Goal: Task Accomplishment & Management: Complete application form

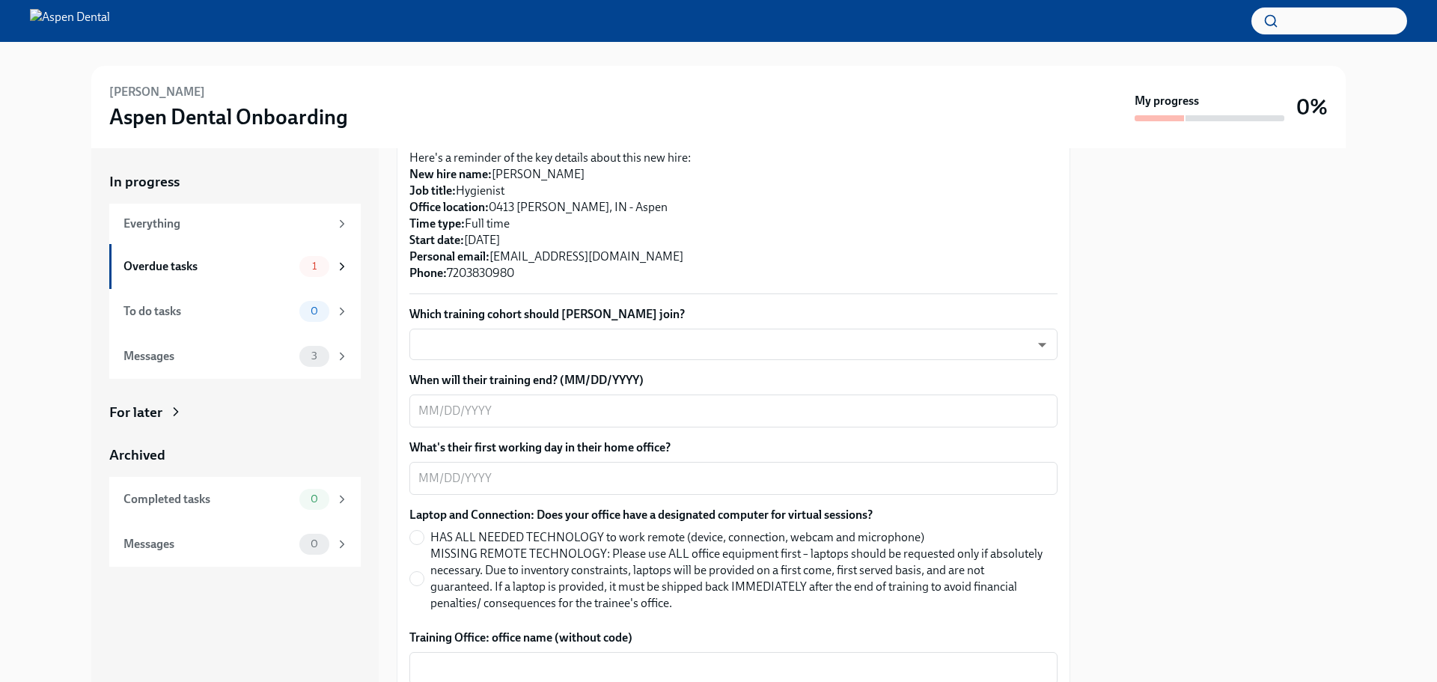
scroll to position [374, 0]
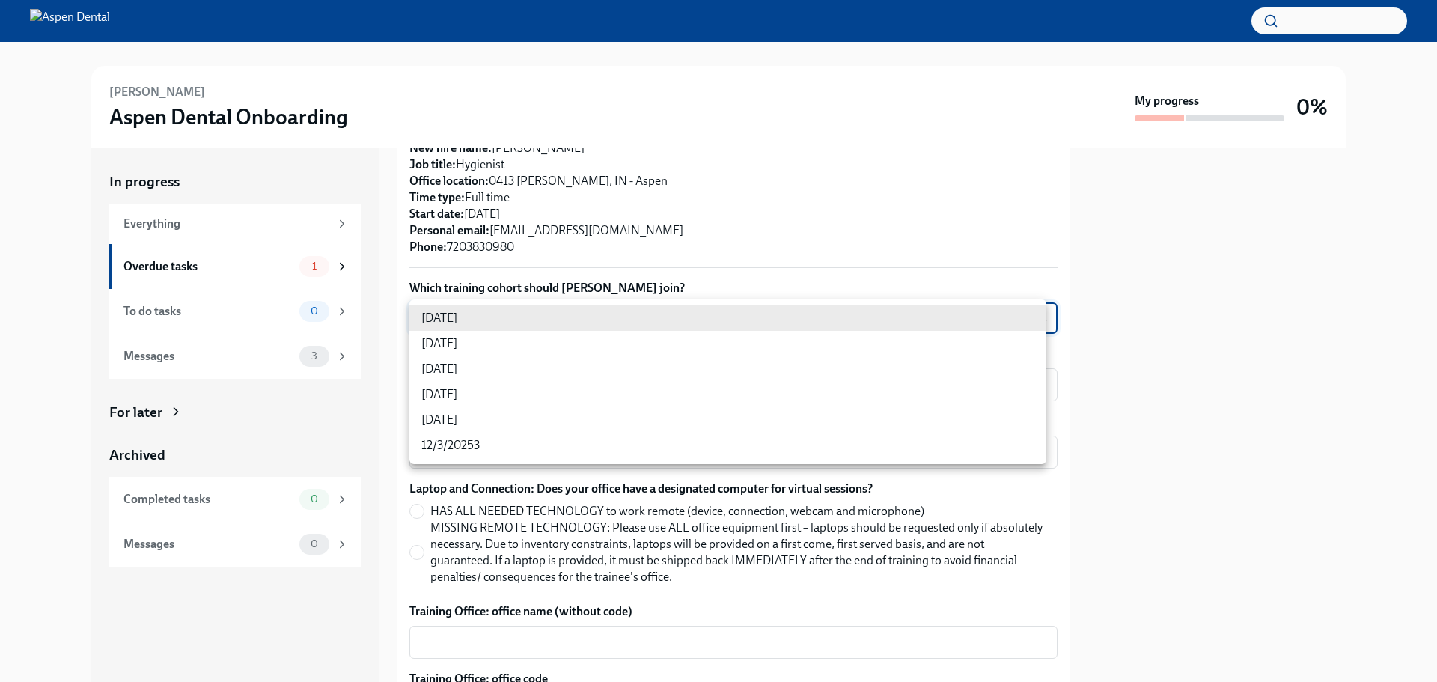
click at [508, 311] on body "[PERSON_NAME] Aspen Dental Onboarding My progress 0% In progress Everything Ove…" at bounding box center [718, 341] width 1437 height 682
click at [481, 360] on li "[DATE]" at bounding box center [727, 368] width 637 height 25
type input "xIpes1xNG"
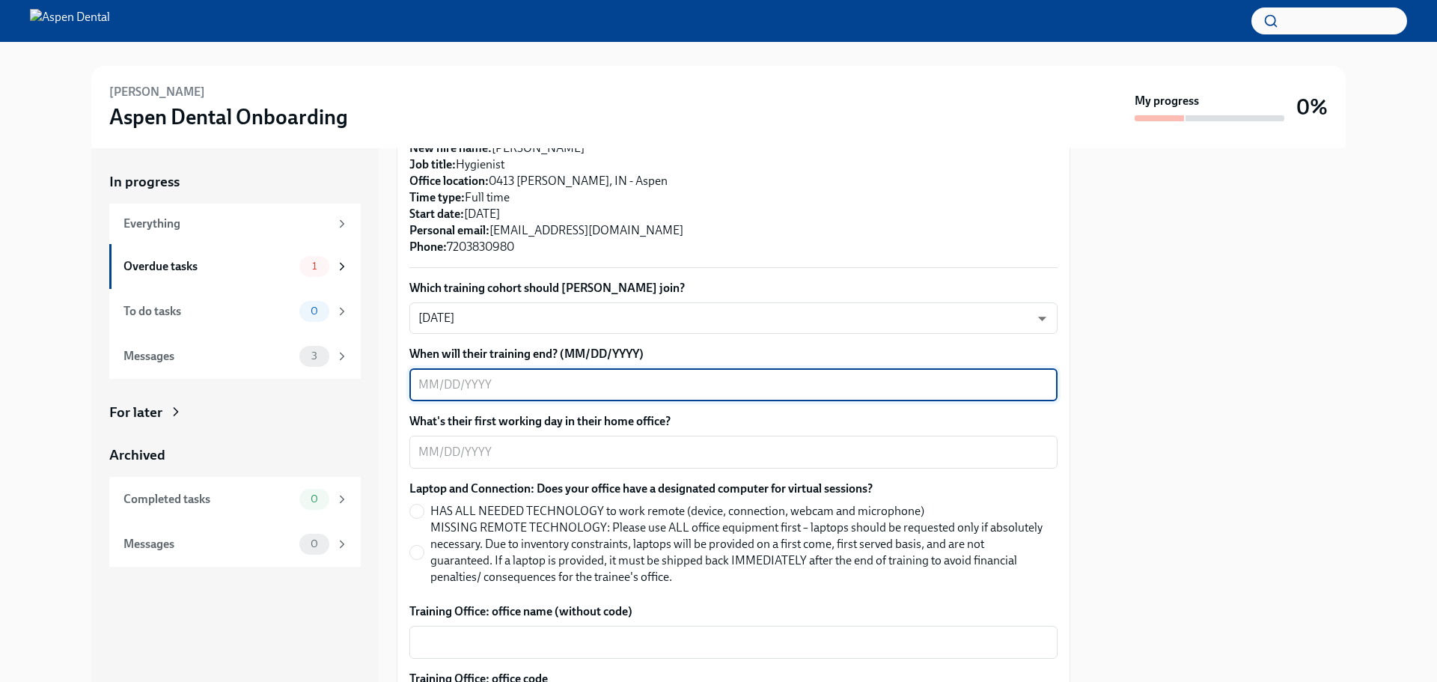
click at [505, 379] on textarea "When will their training end? (MM/DD/YYYY)" at bounding box center [733, 385] width 630 height 18
type textarea "[DATE]"
click at [493, 446] on textarea "What's their first working day in their home office?" at bounding box center [733, 452] width 630 height 18
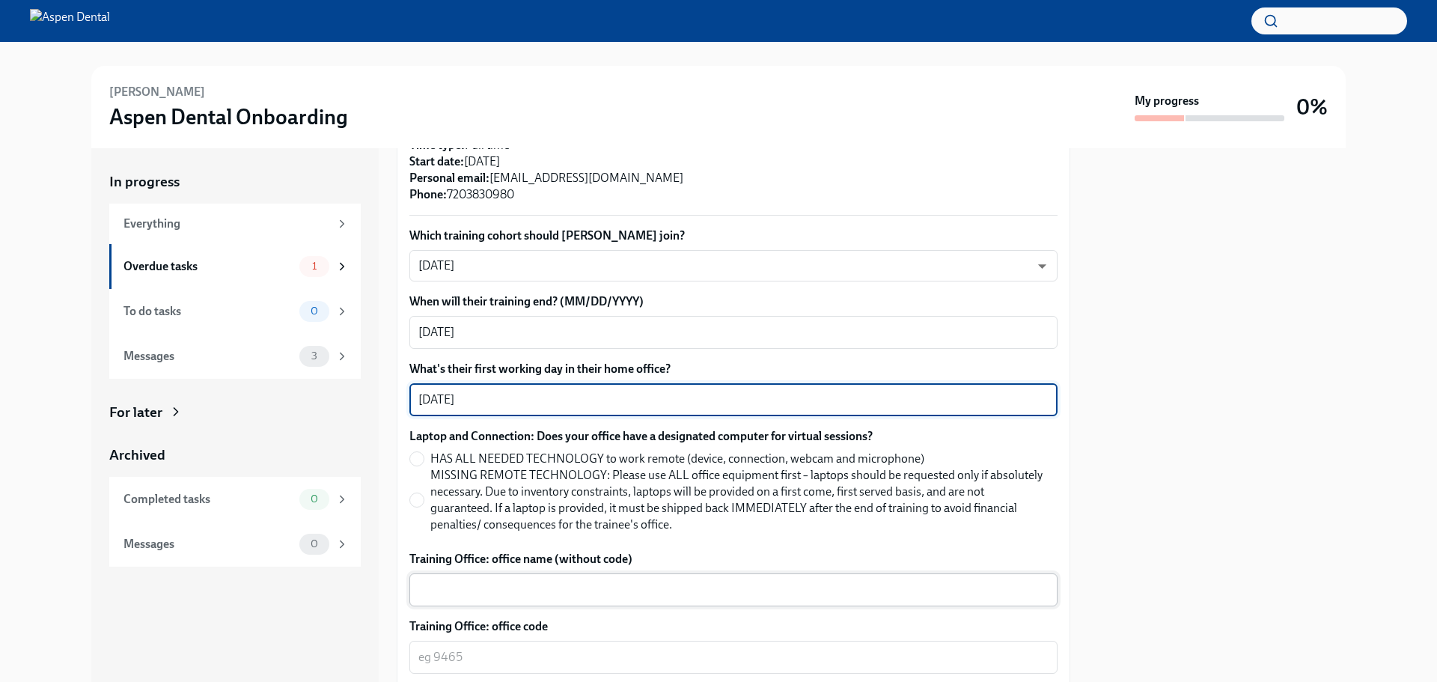
scroll to position [449, 0]
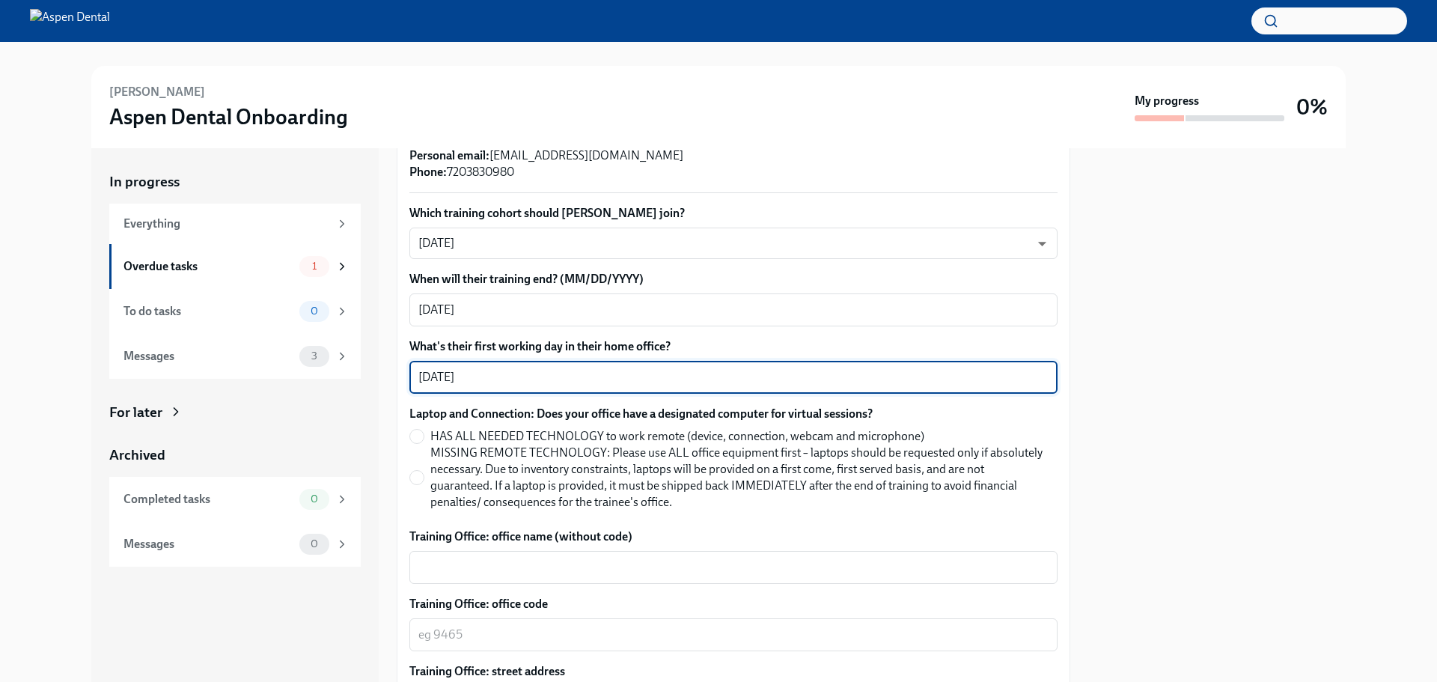
type textarea "[DATE]"
click at [409, 482] on label "MISSING REMOTE TECHNOLOGY: Please use ALL office equipment first – laptops shou…" at bounding box center [727, 477] width 636 height 66
click at [410, 482] on input "MISSING REMOTE TECHNOLOGY: Please use ALL office equipment first – laptops shou…" at bounding box center [416, 477] width 13 height 13
radio input "true"
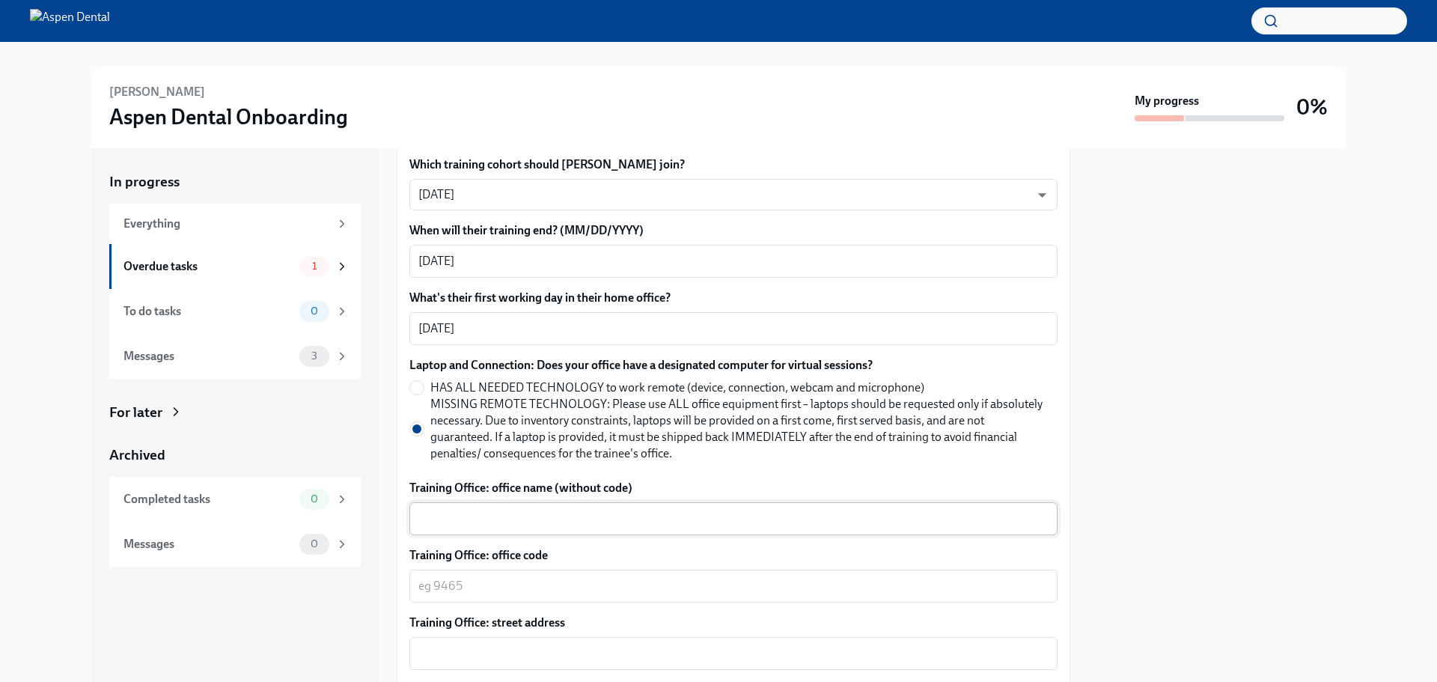
scroll to position [524, 0]
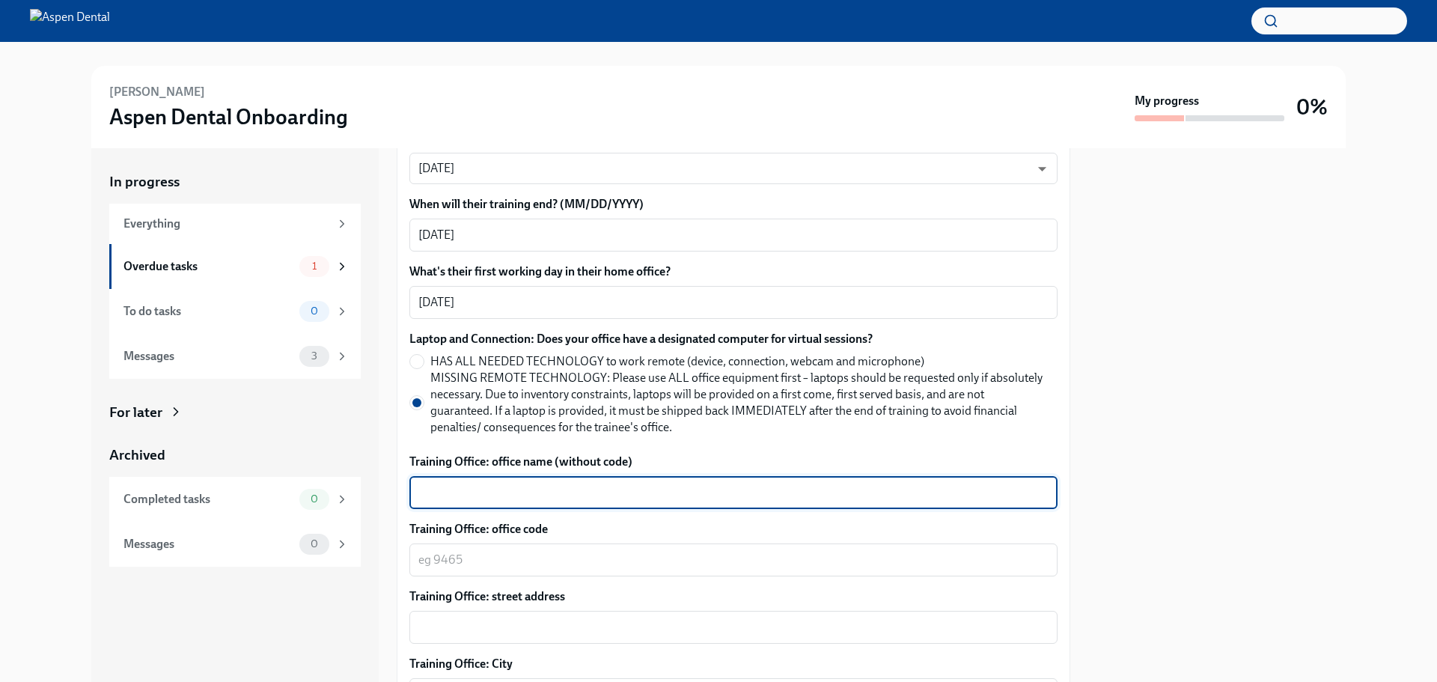
click at [507, 496] on textarea "Training Office: office name (without code)" at bounding box center [733, 492] width 630 height 18
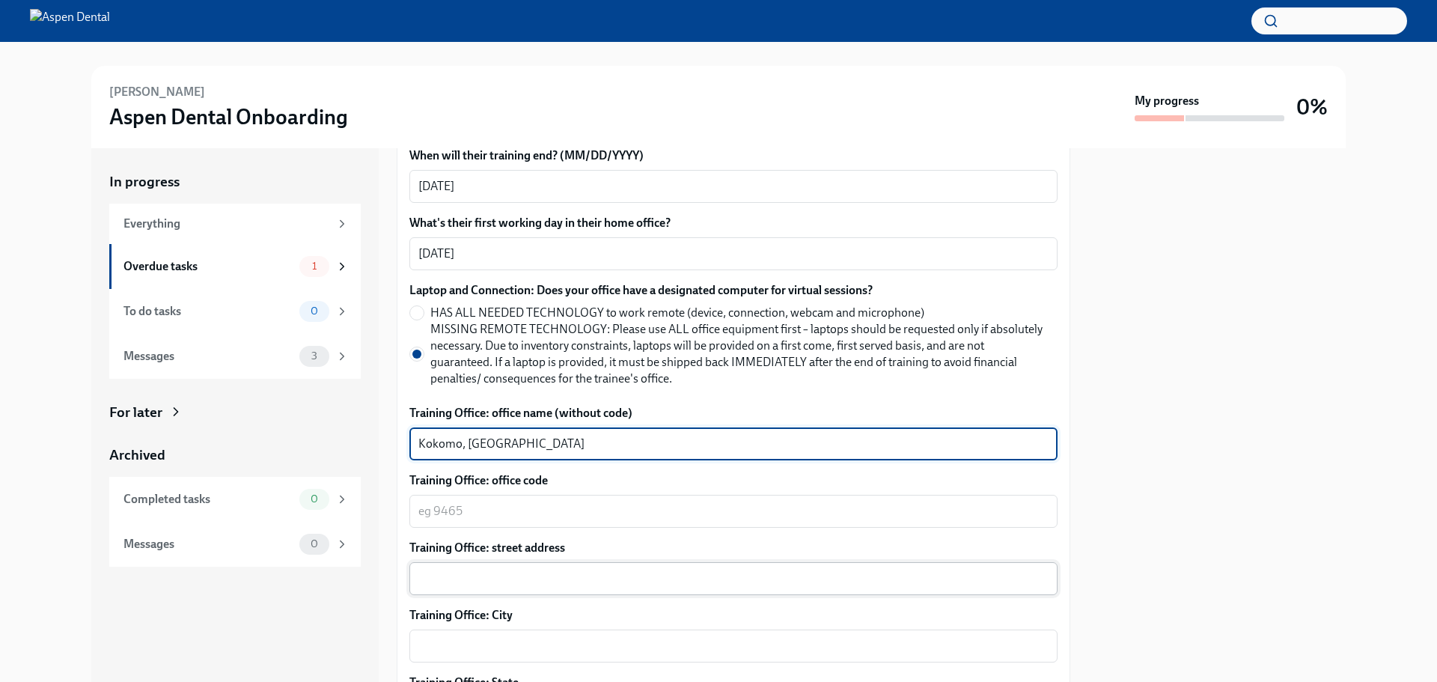
type textarea "Kokomo, [GEOGRAPHIC_DATA]"
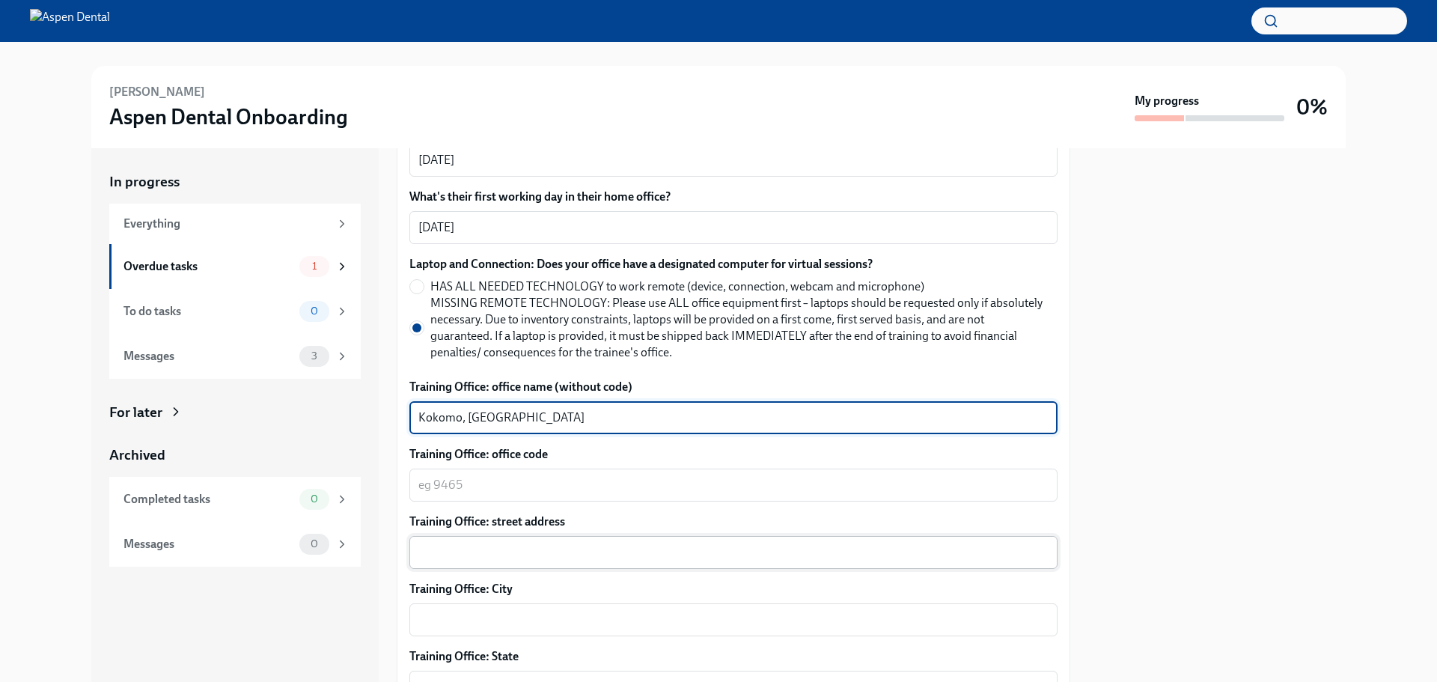
click at [501, 549] on textarea "Training Office: street address" at bounding box center [733, 552] width 630 height 18
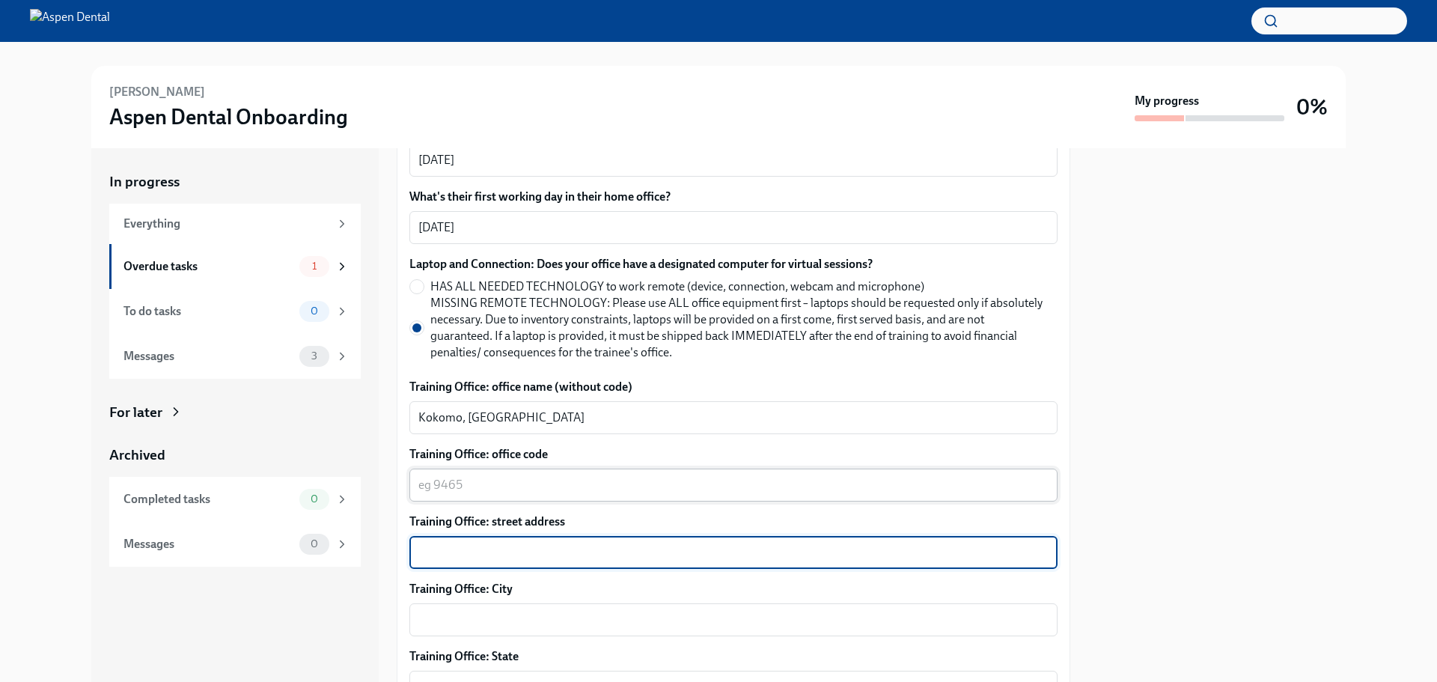
click at [499, 483] on textarea "Training Office: office code" at bounding box center [733, 485] width 630 height 18
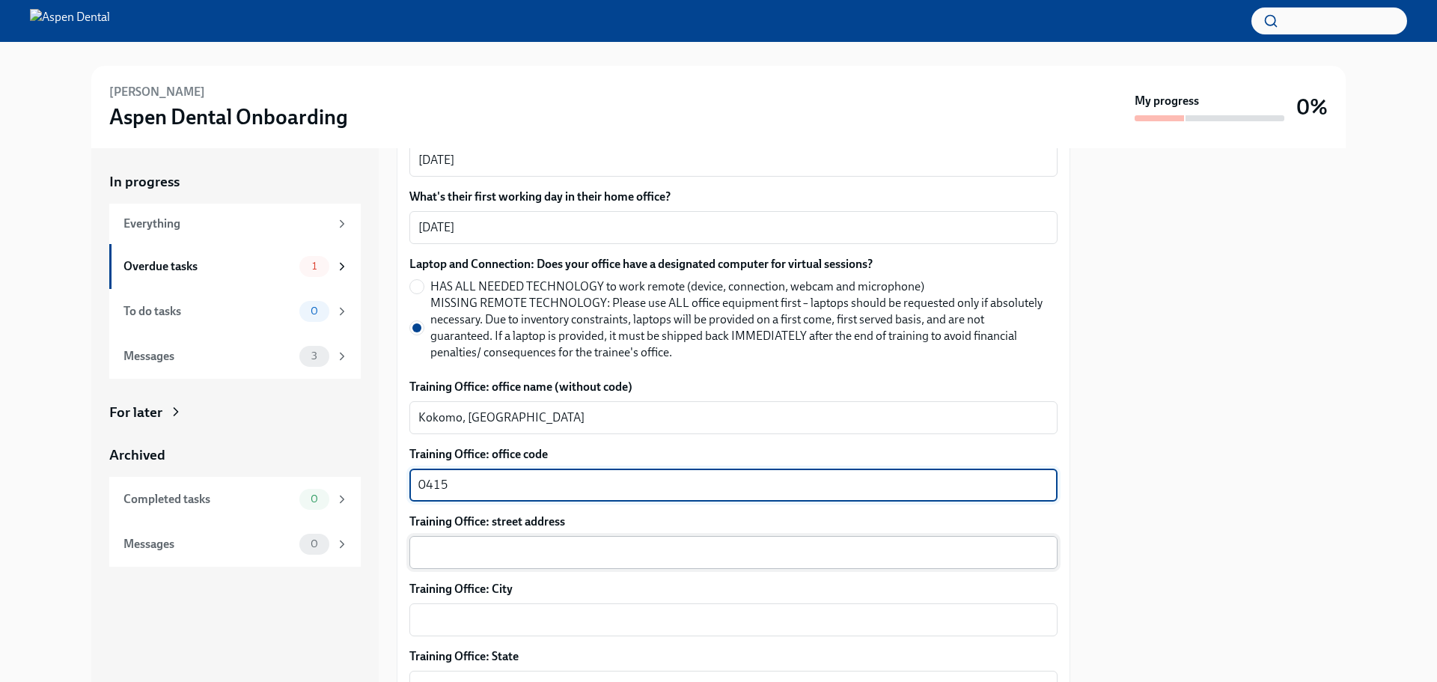
type textarea "0415"
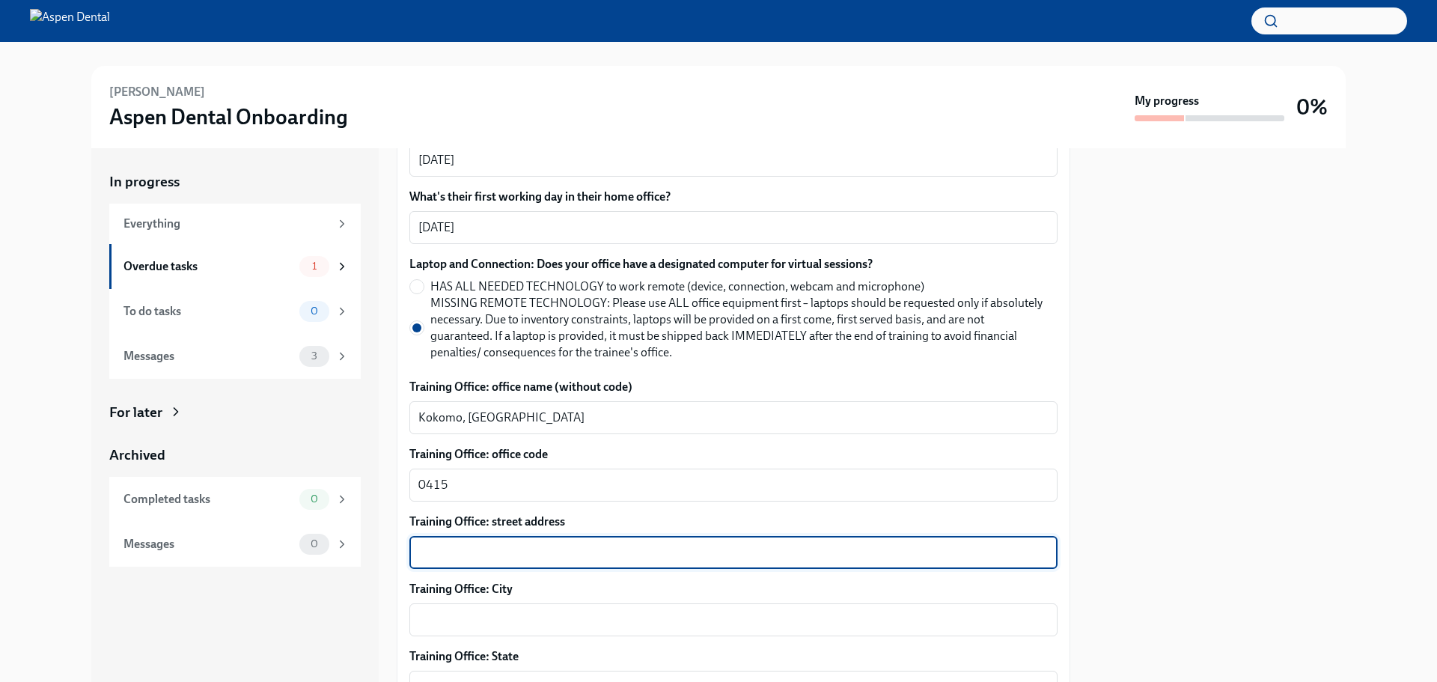
click at [524, 545] on textarea "Training Office: street address" at bounding box center [733, 552] width 630 height 18
click at [507, 548] on textarea "Training Office: street address" at bounding box center [733, 552] width 630 height 18
paste textarea "[STREET_ADDRESS][PERSON_NAME]"
click at [485, 551] on textarea "[STREET_ADDRESS][PERSON_NAME]" at bounding box center [733, 552] width 630 height 18
type textarea "[STREET_ADDRESS][PERSON_NAME]"
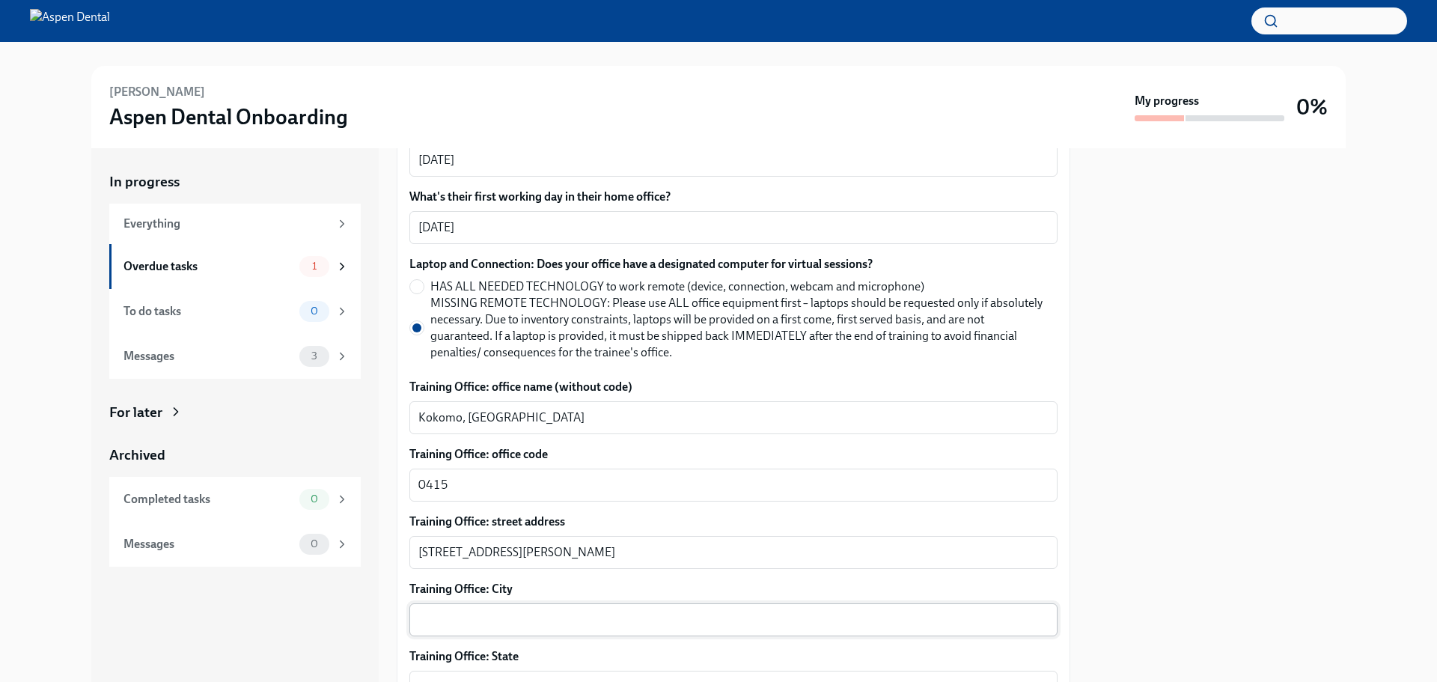
click at [483, 629] on div "x ​" at bounding box center [733, 619] width 648 height 33
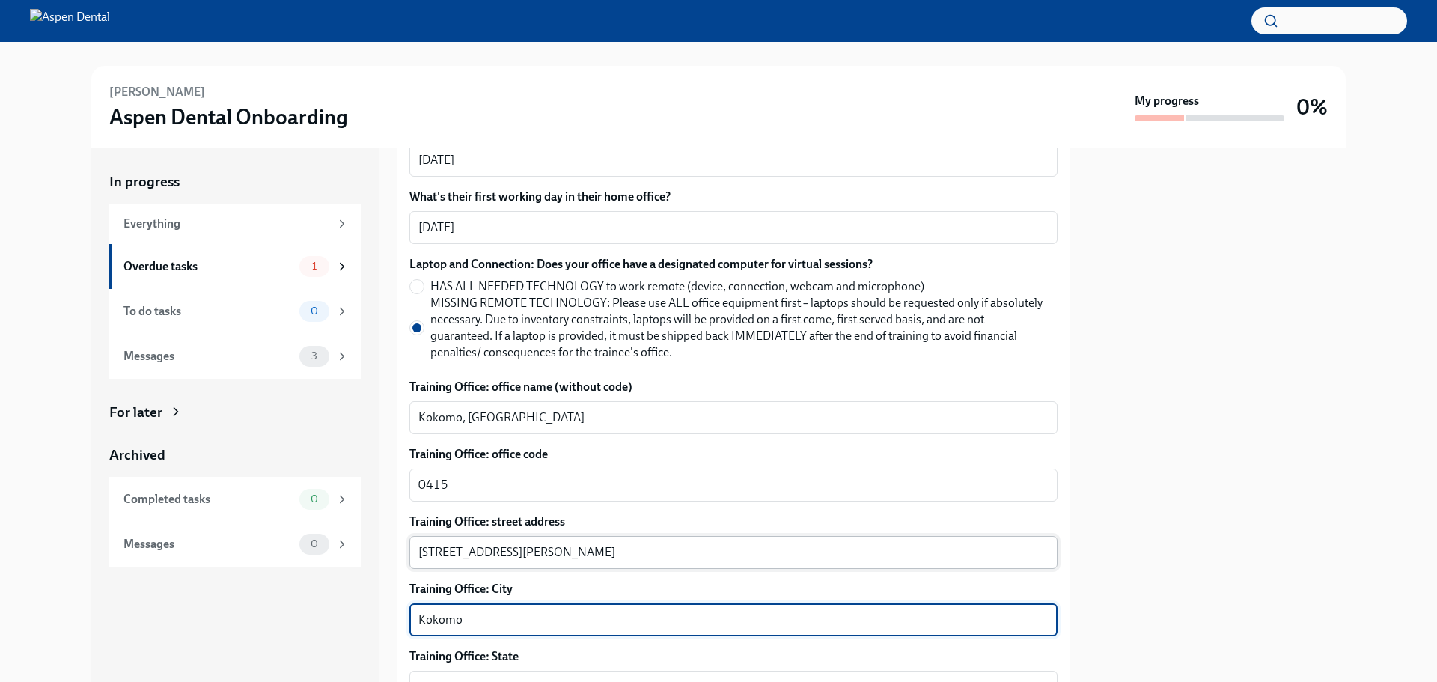
type textarea "Kokomo"
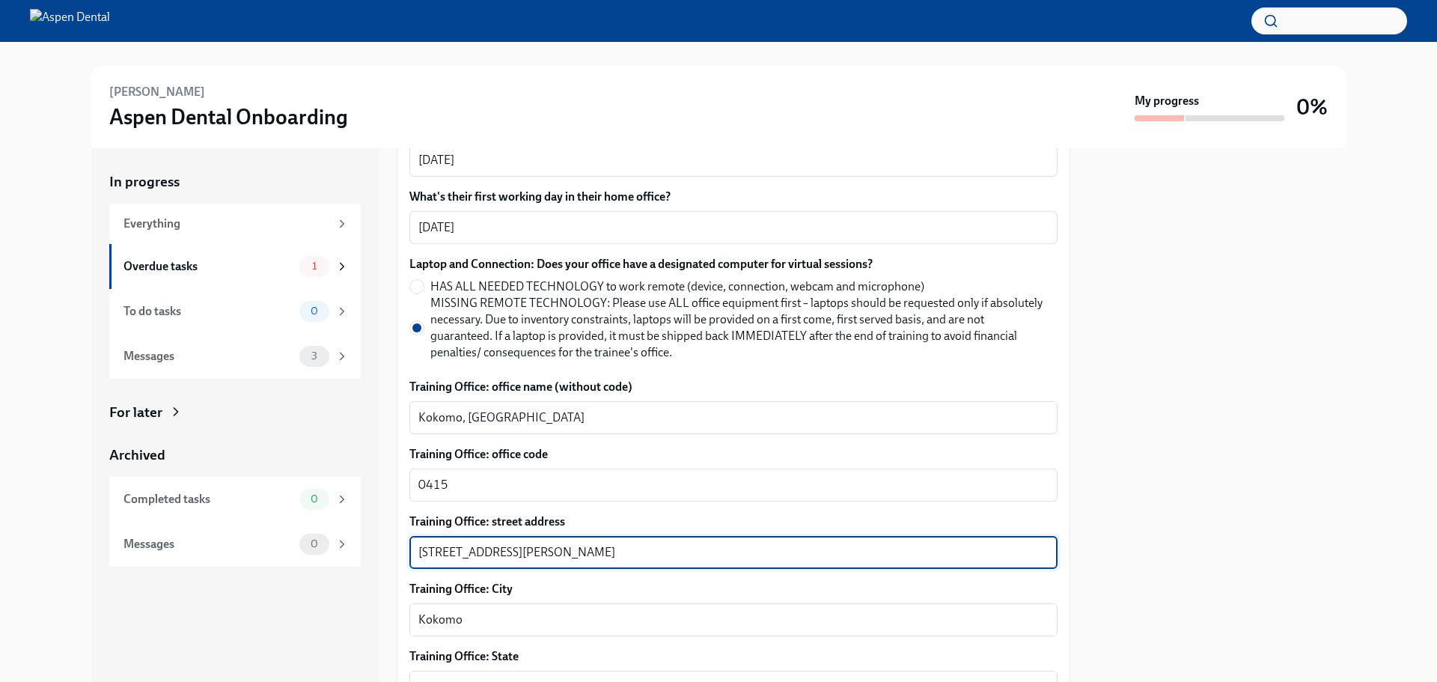
drag, startPoint x: 551, startPoint y: 546, endPoint x: 584, endPoint y: 551, distance: 34.1
click at [584, 551] on textarea "[STREET_ADDRESS][PERSON_NAME]" at bounding box center [733, 552] width 630 height 18
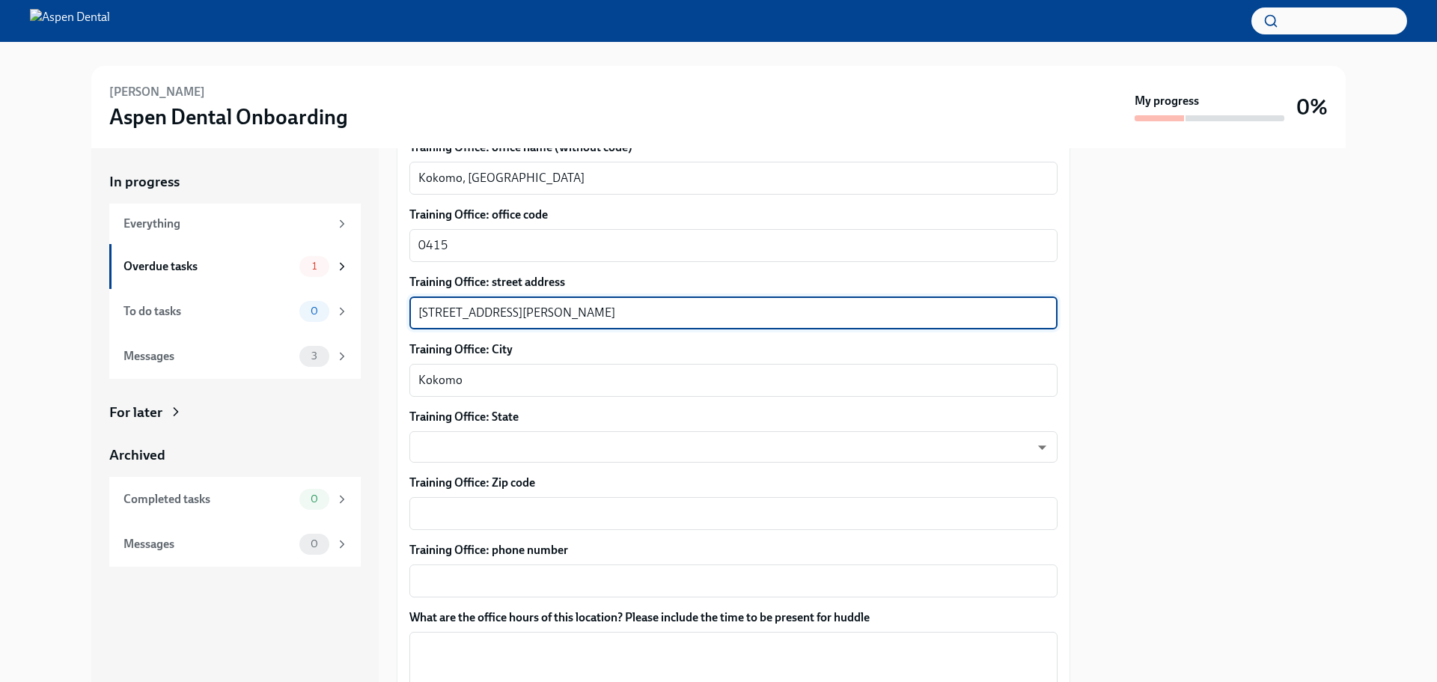
scroll to position [898, 0]
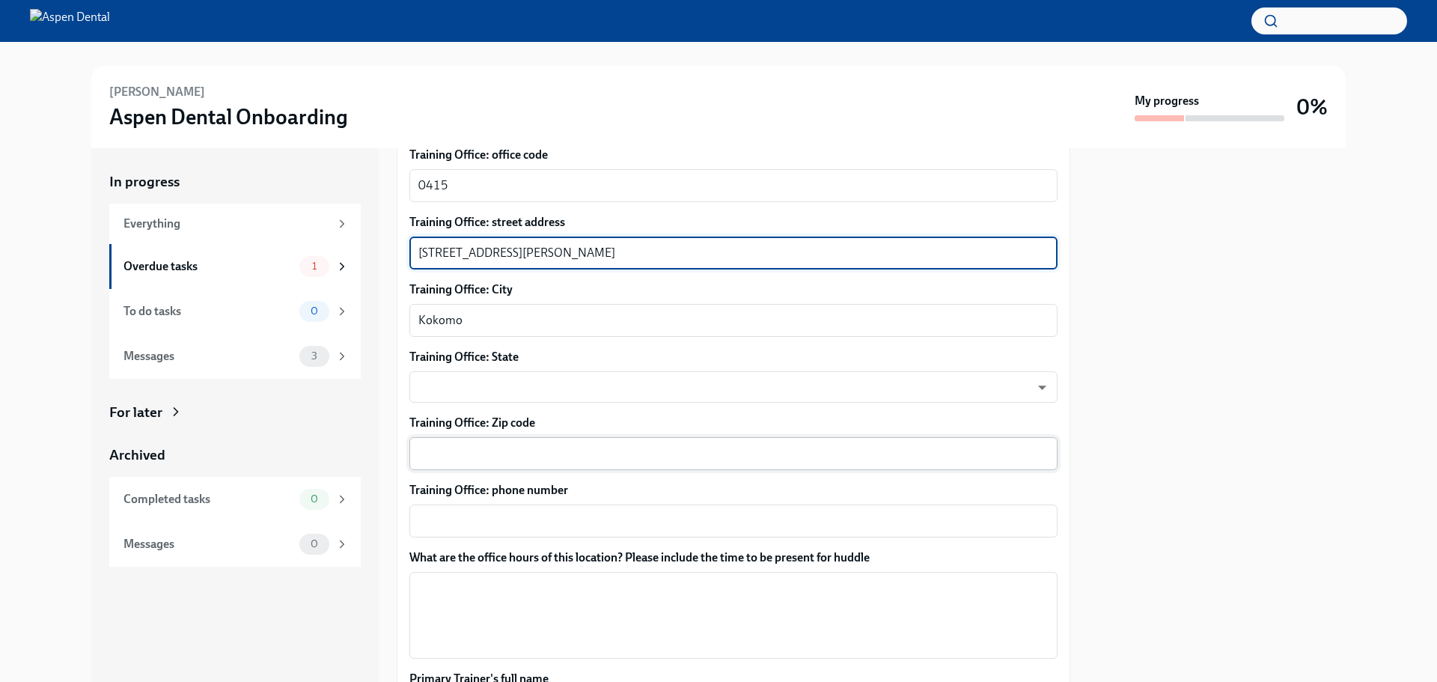
type textarea "[STREET_ADDRESS][PERSON_NAME]"
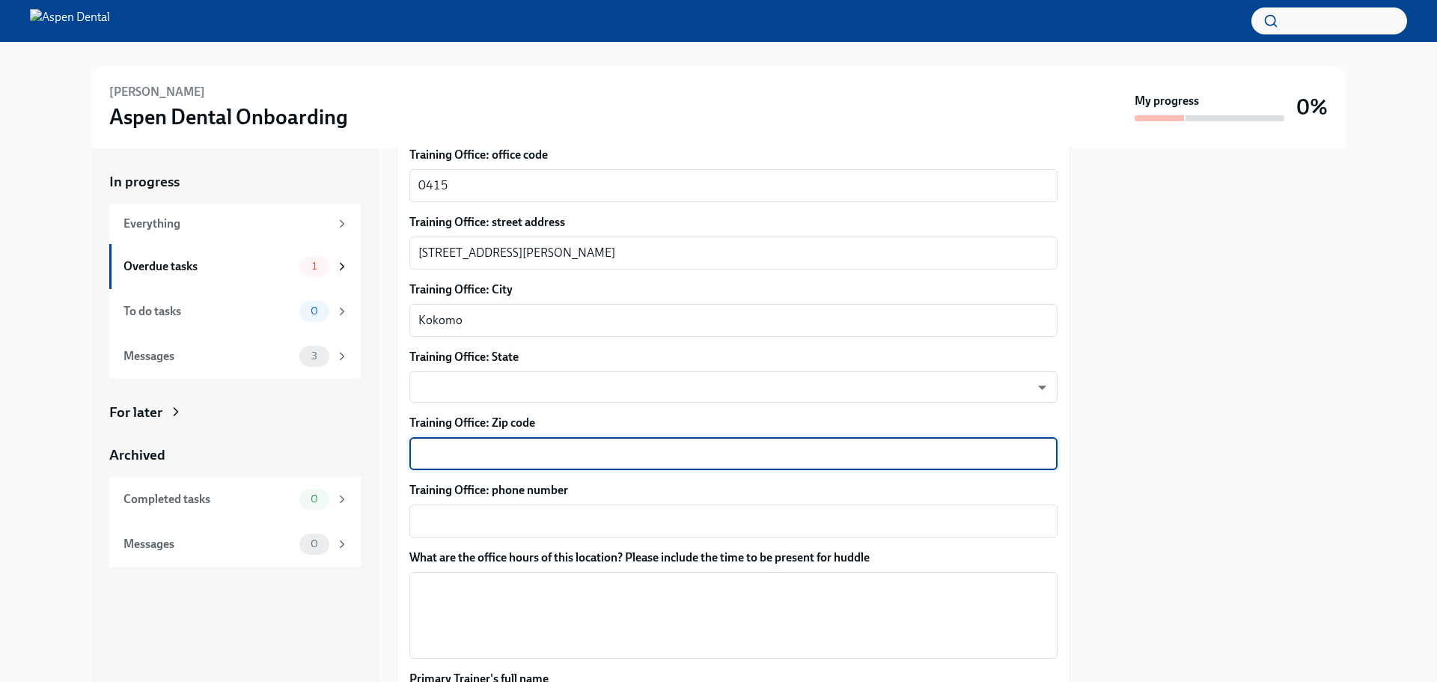
click at [498, 447] on textarea "Training Office: Zip code" at bounding box center [733, 453] width 630 height 18
paste textarea "46902"
type textarea "46902"
click at [514, 379] on body "[PERSON_NAME] Aspen Dental Onboarding My progress 0% In progress Everything Ove…" at bounding box center [718, 341] width 1437 height 682
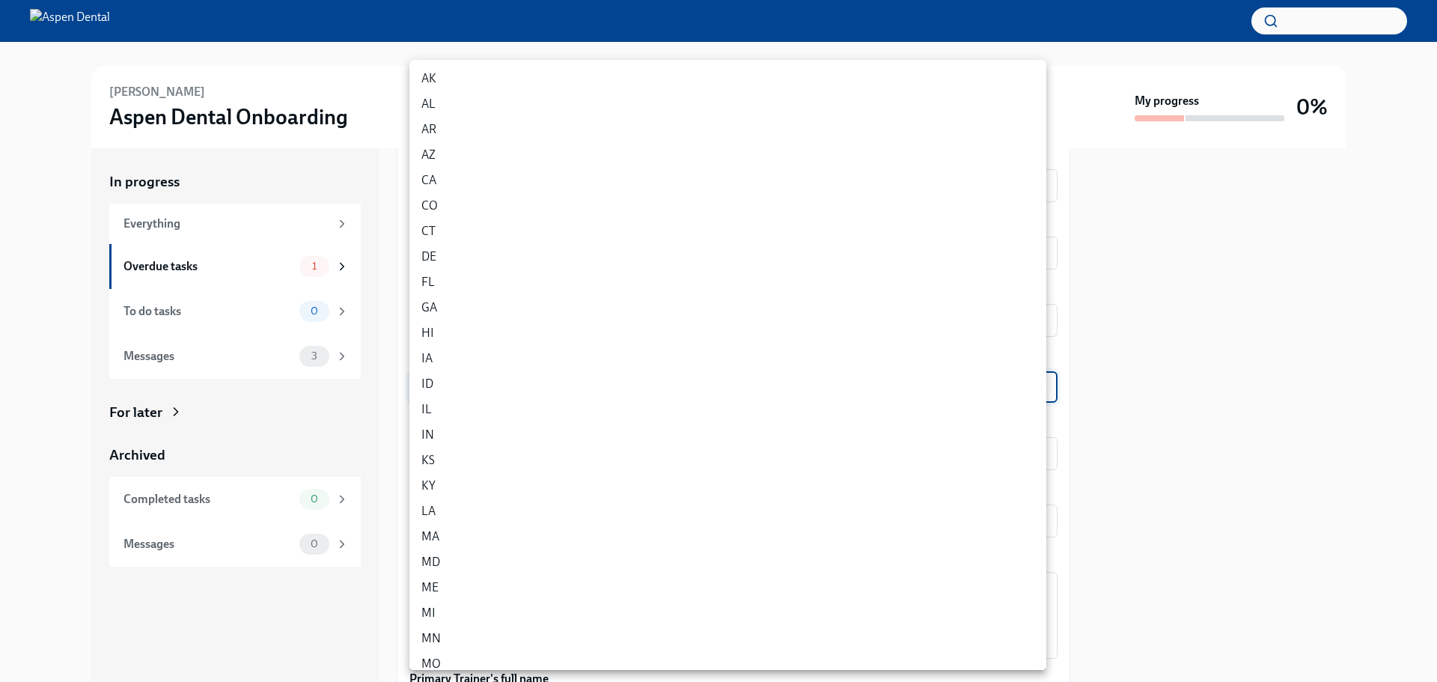
click at [467, 426] on li "IN" at bounding box center [727, 434] width 637 height 25
type input "l41KCsEUd"
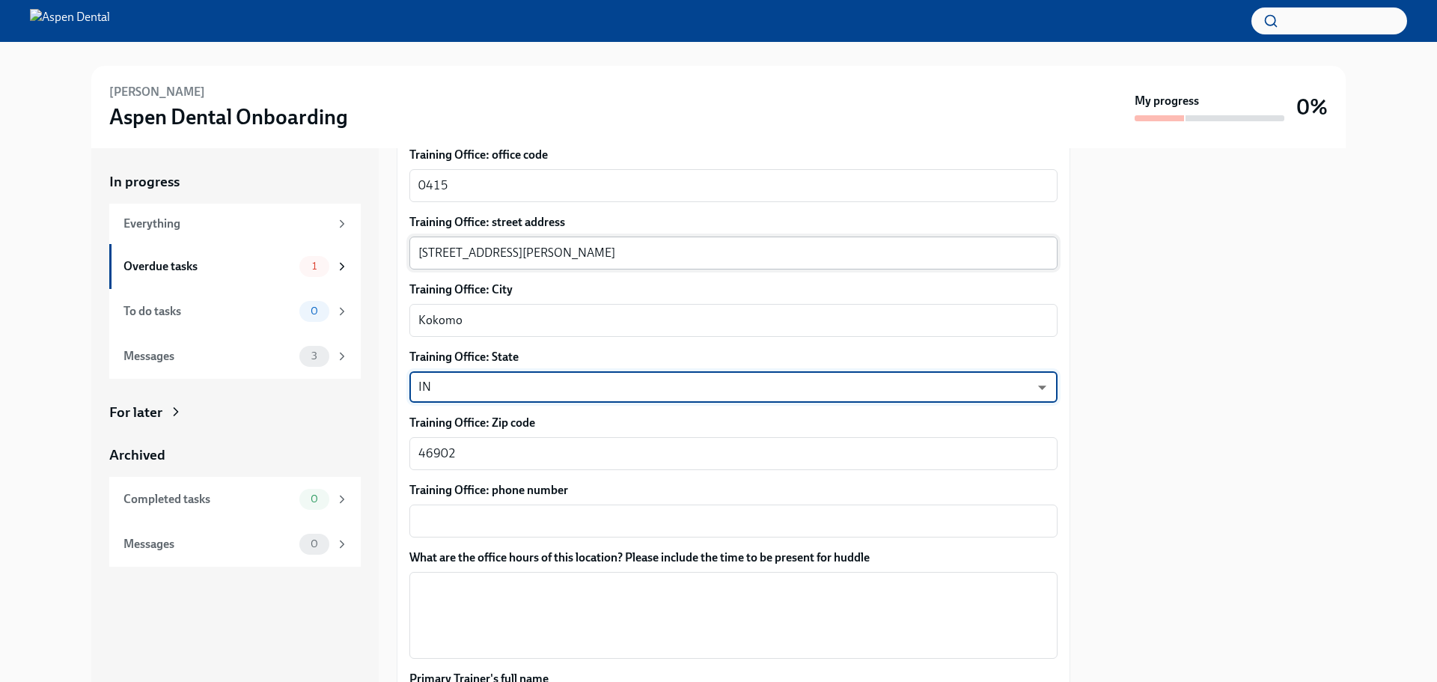
click at [566, 246] on textarea "[STREET_ADDRESS][PERSON_NAME]" at bounding box center [733, 253] width 630 height 18
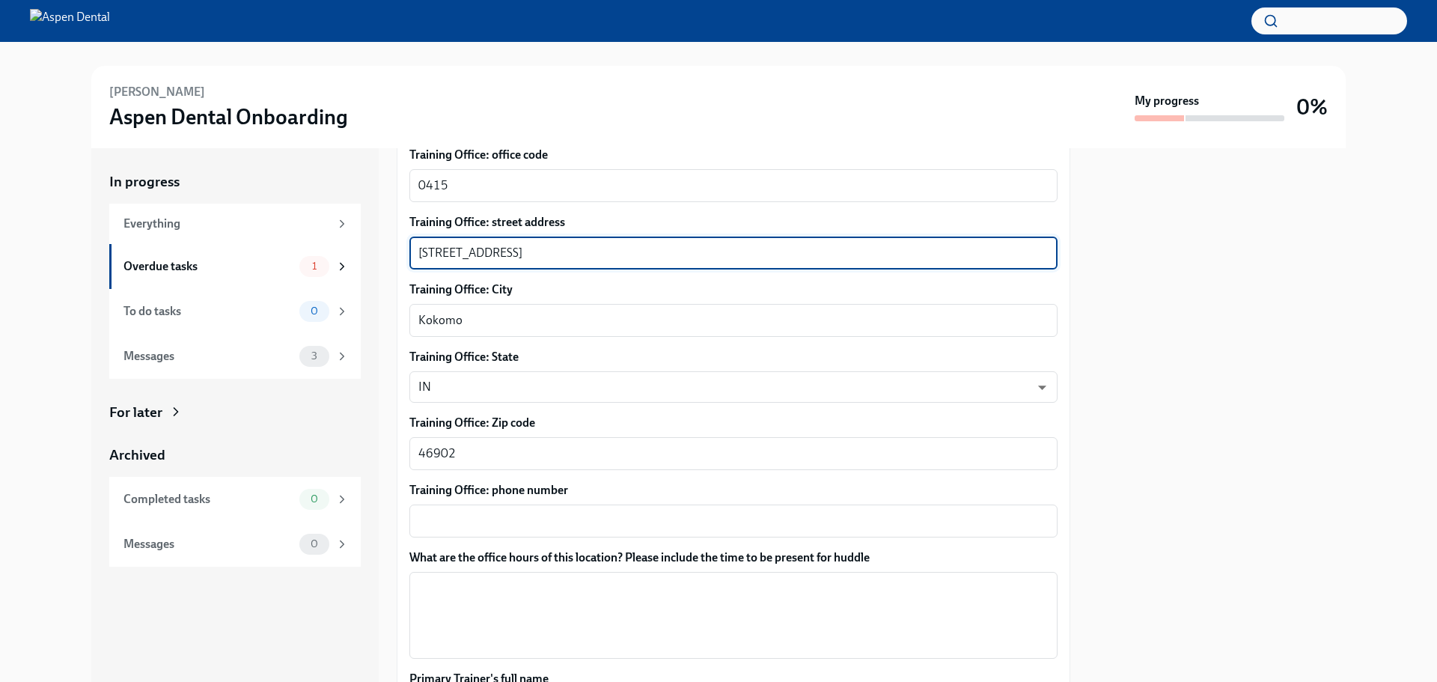
type textarea "[STREET_ADDRESS]"
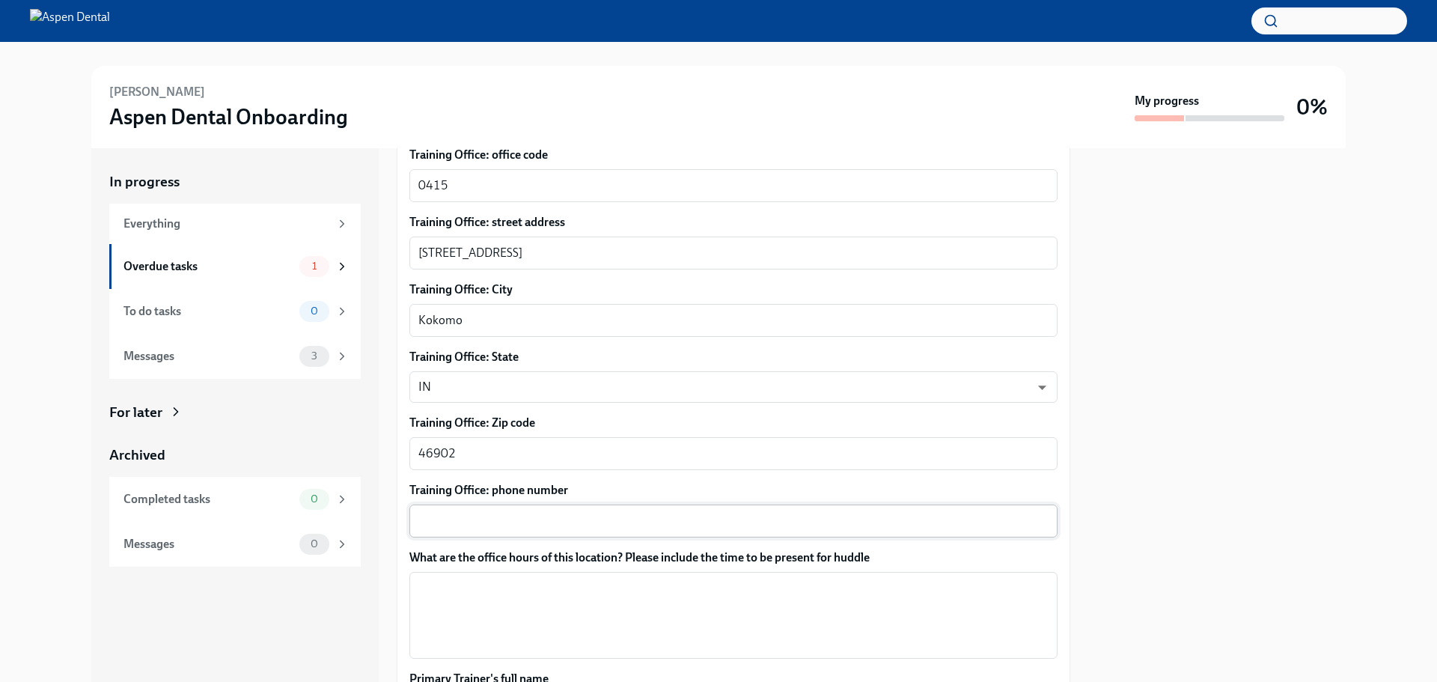
click at [519, 510] on div "x ​" at bounding box center [733, 520] width 648 height 33
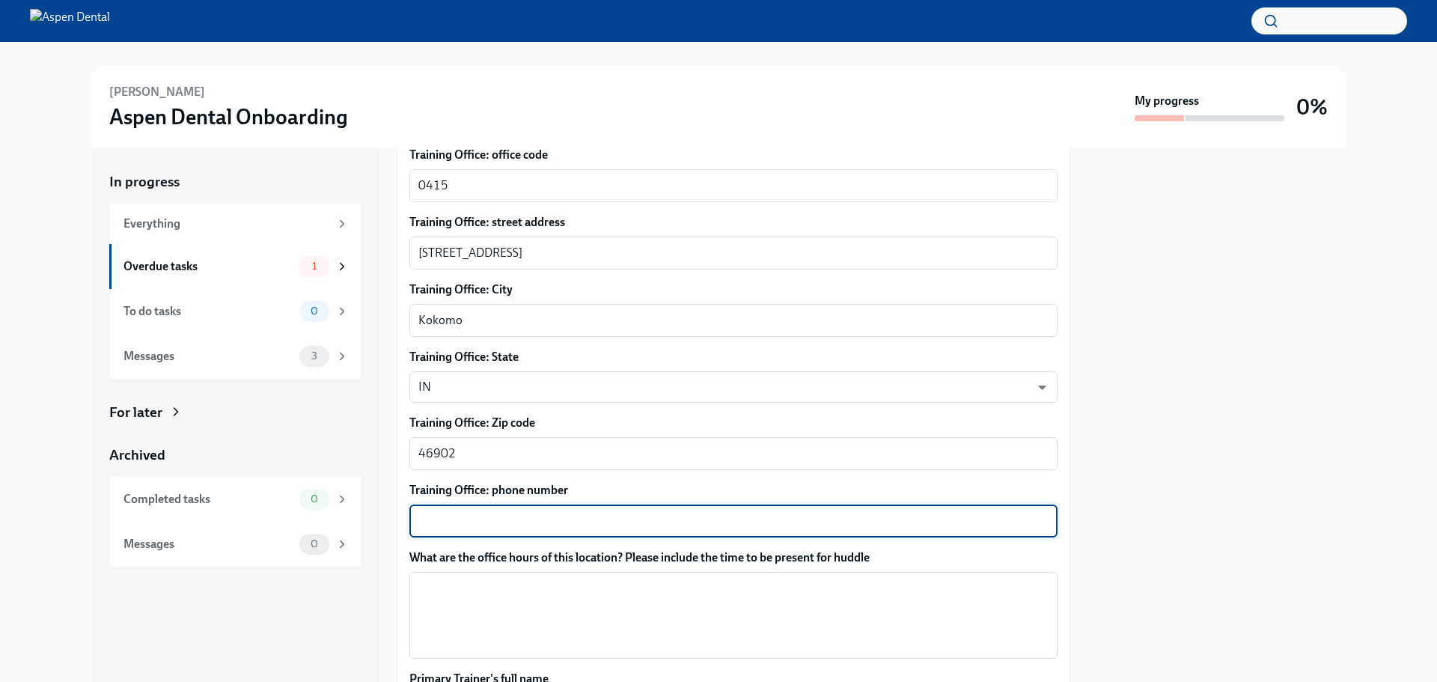
paste textarea "[PHONE_NUMBER]"
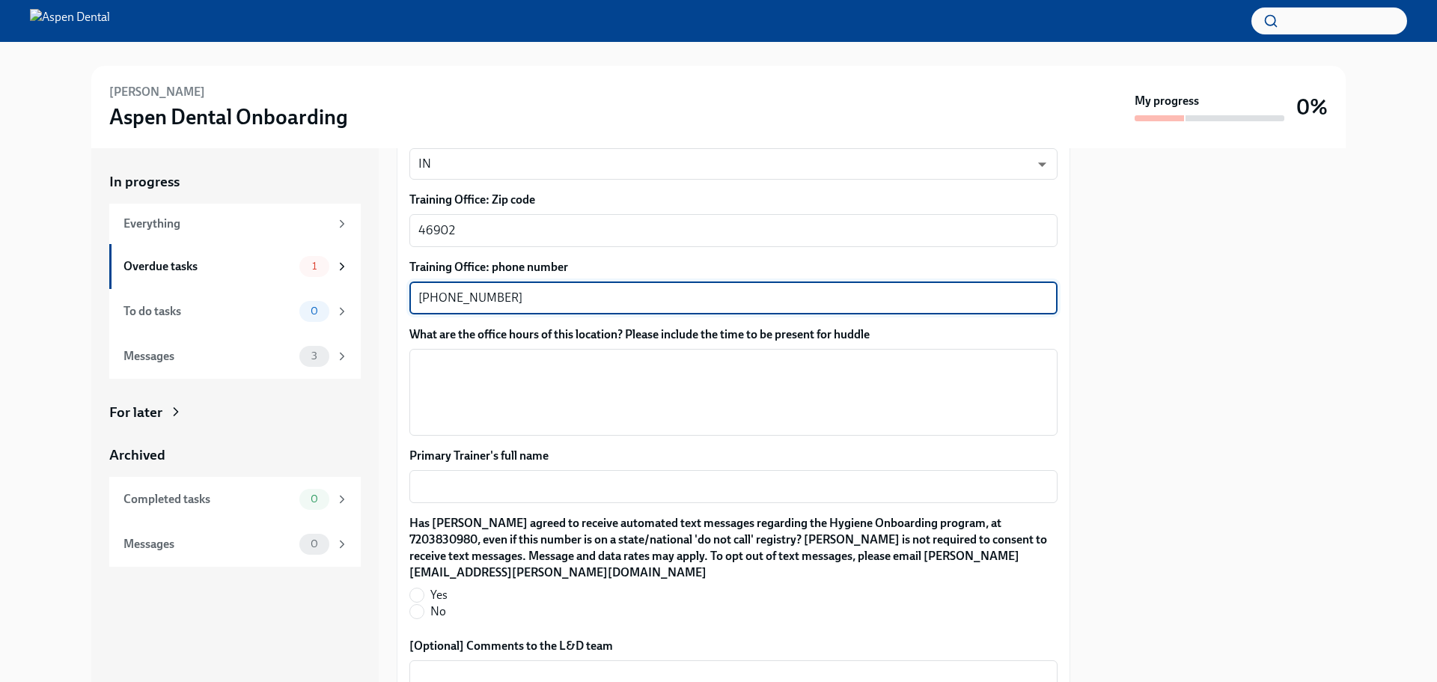
scroll to position [1122, 0]
type textarea "[PHONE_NUMBER]"
click at [421, 367] on div "x ​" at bounding box center [733, 390] width 648 height 87
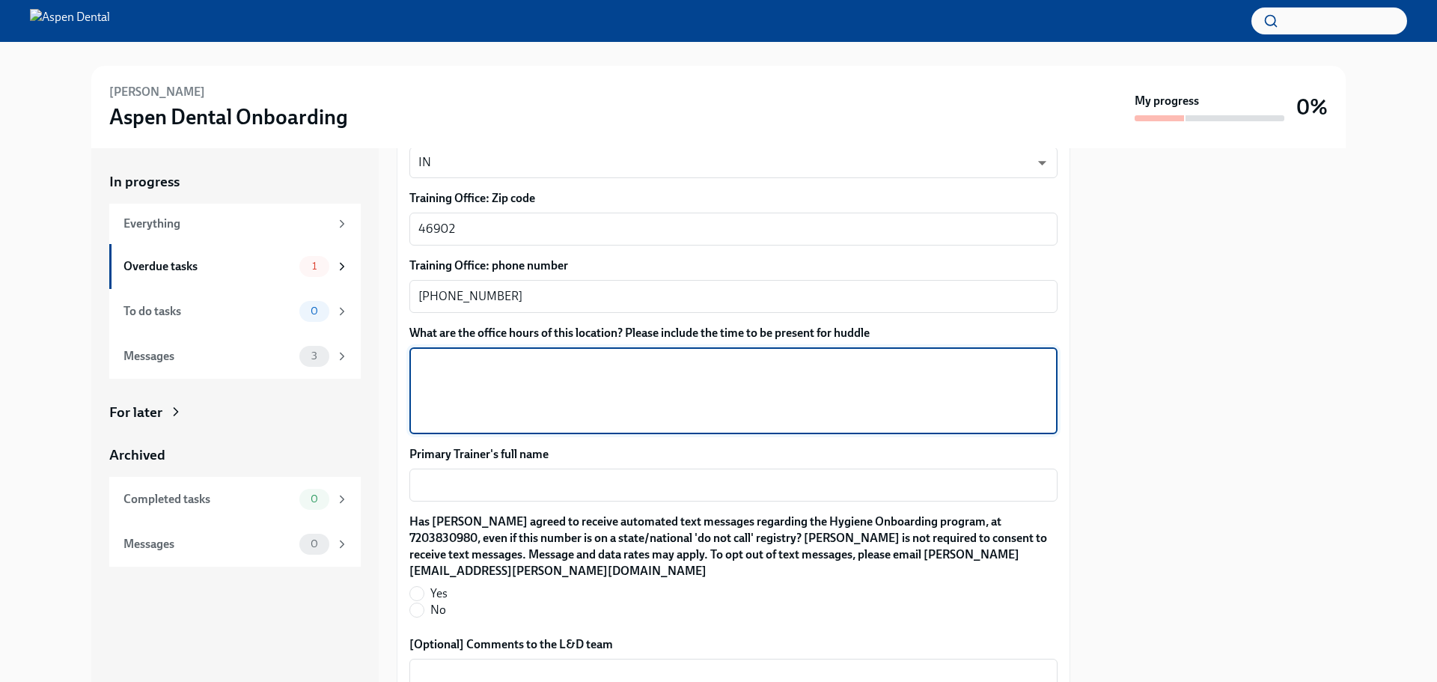
paste textarea "Mon 8:00am - 6:00pm Tue 8:00am - 5:30pm Wed 8:00am - 5:30pm Thu 1:00pm - 5:30pm…"
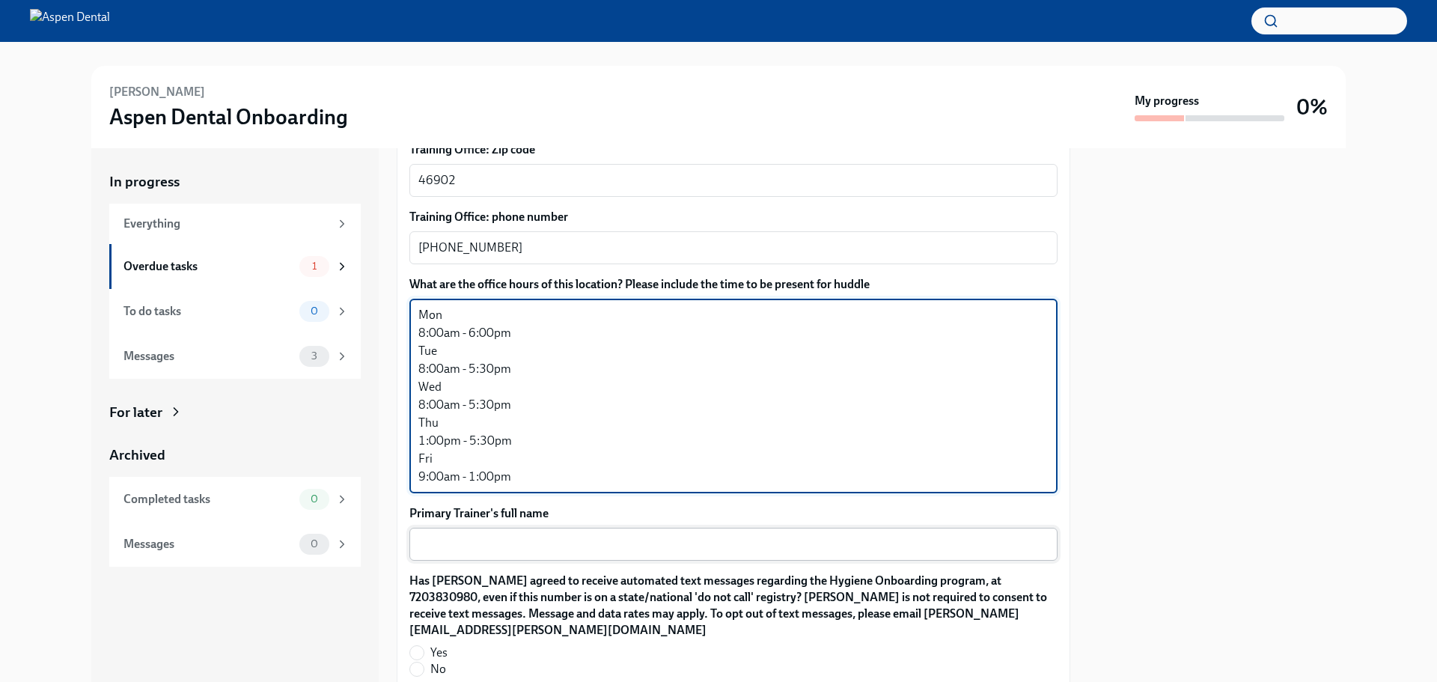
scroll to position [1197, 0]
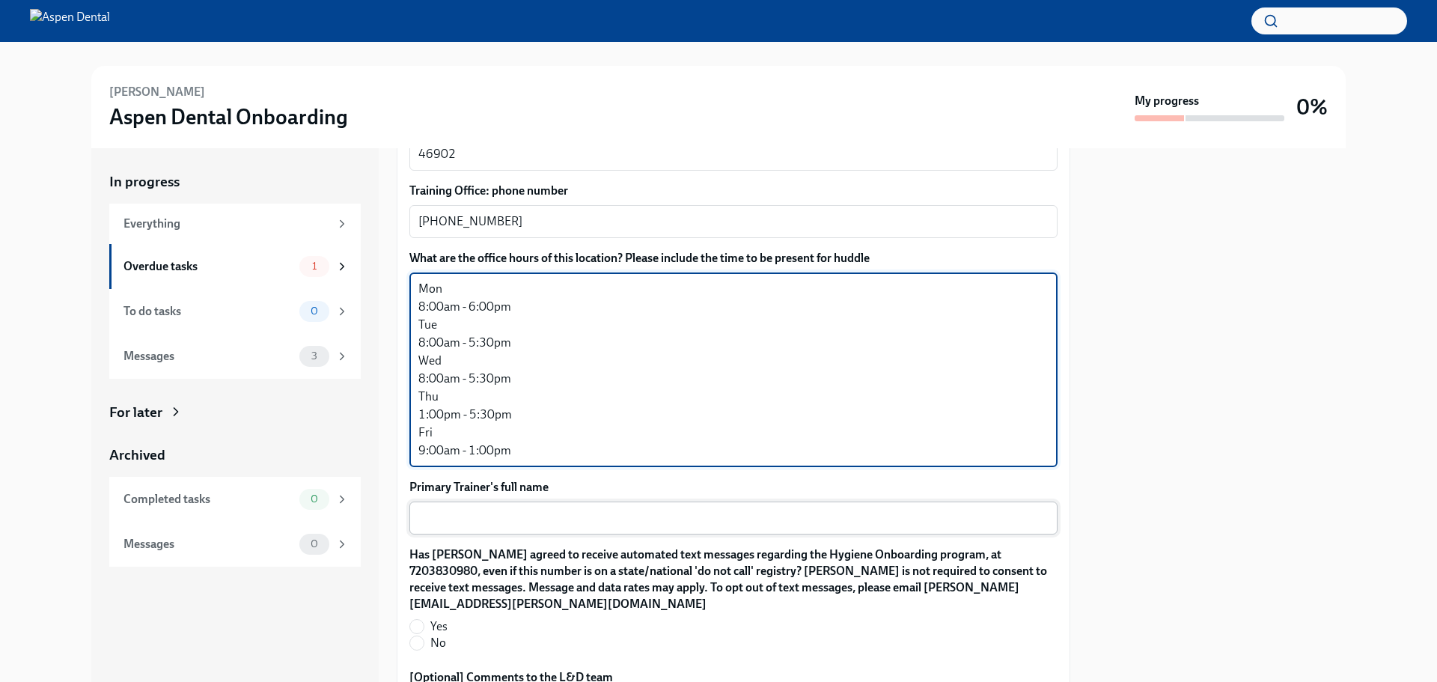
type textarea "Mon 8:00am - 6:00pm Tue 8:00am - 5:30pm Wed 8:00am - 5:30pm Thu 1:00pm - 5:30pm…"
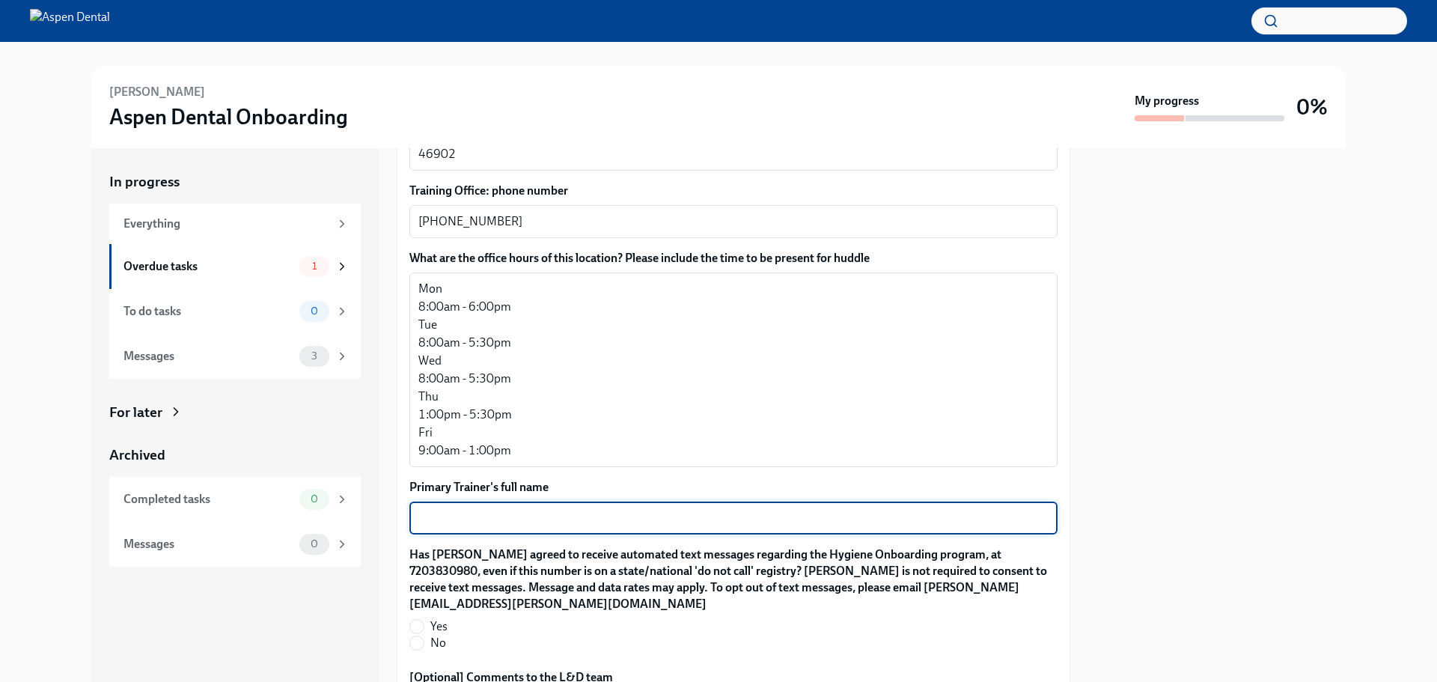
click at [510, 514] on textarea "Primary Trainer's full name" at bounding box center [733, 518] width 630 height 18
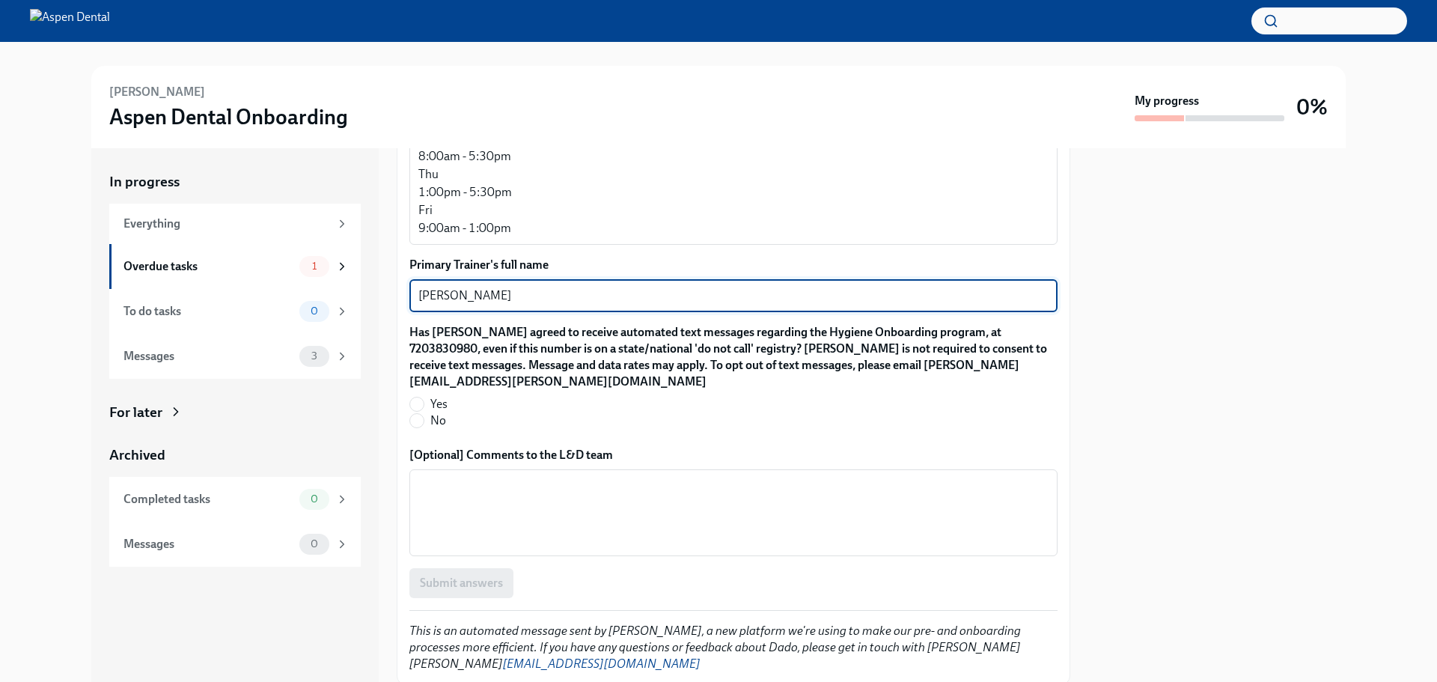
scroll to position [1422, 0]
type textarea "[PERSON_NAME]"
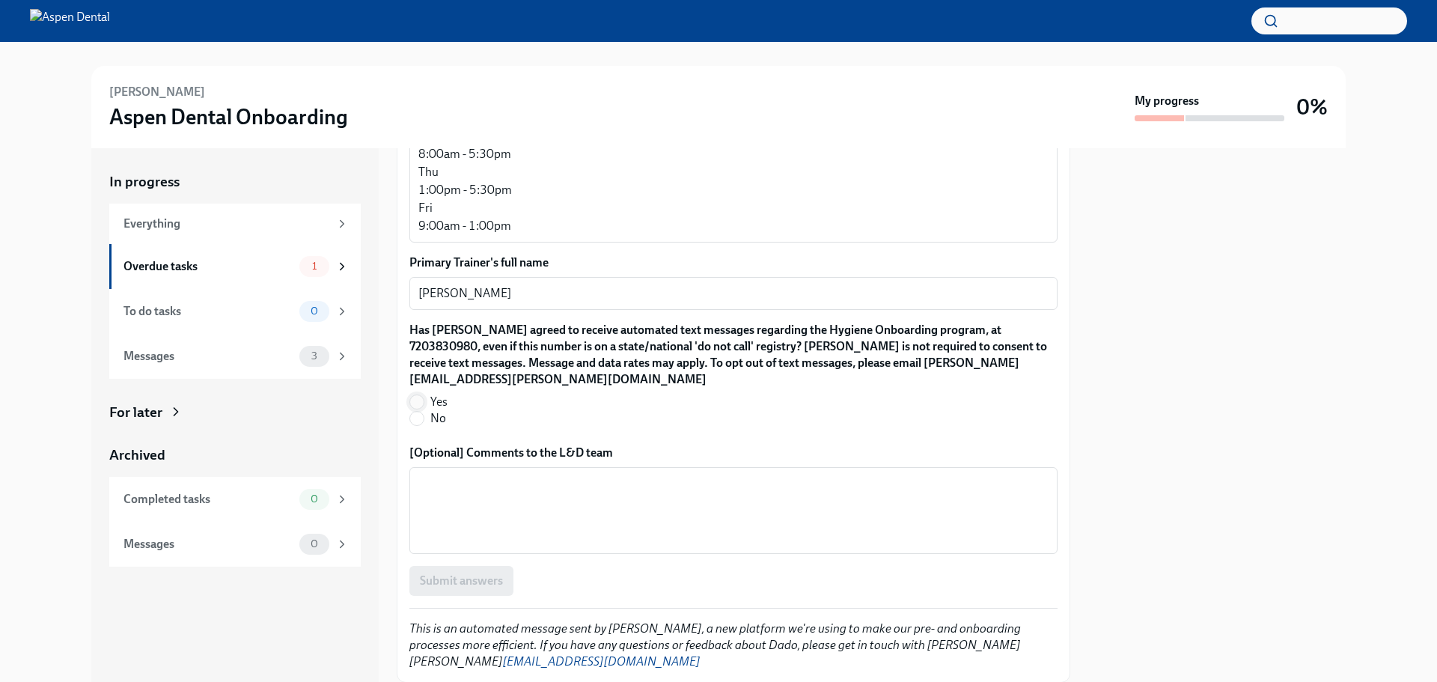
click at [416, 401] on input "Yes" at bounding box center [416, 401] width 13 height 13
radio input "true"
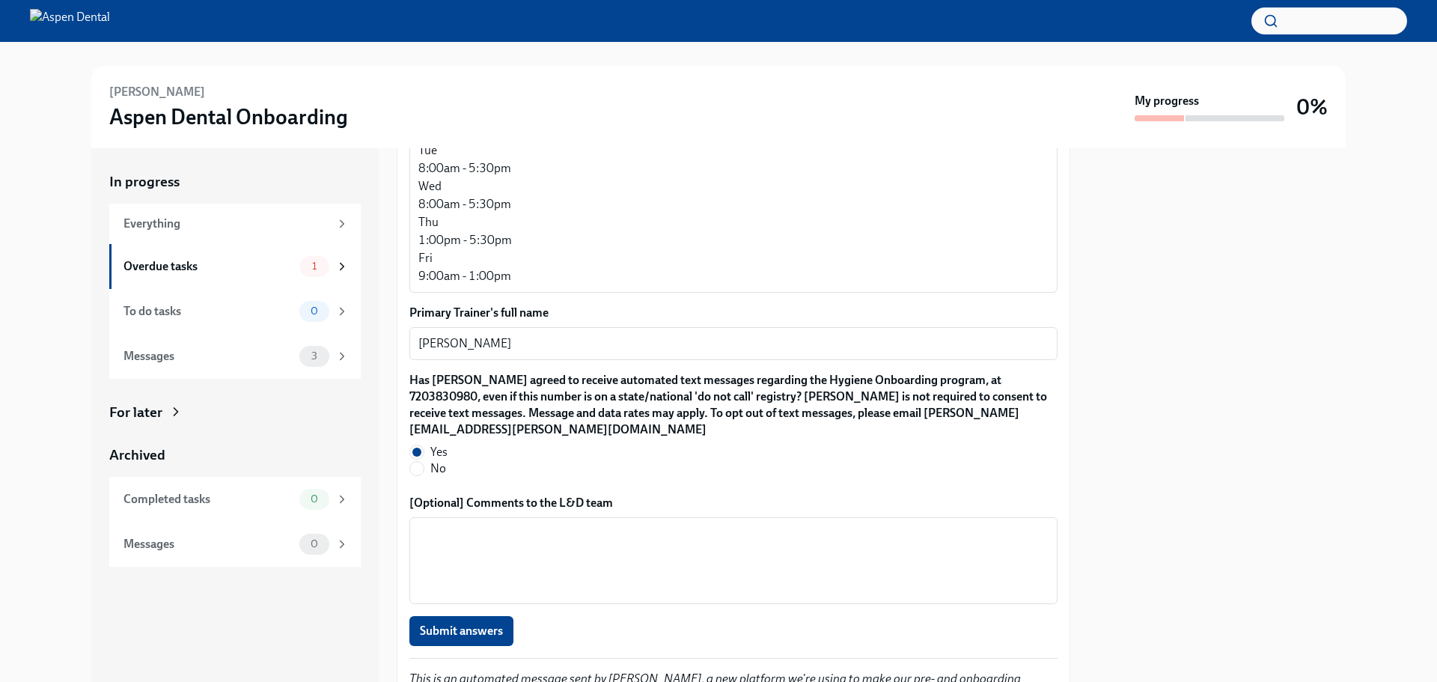
scroll to position [1347, 0]
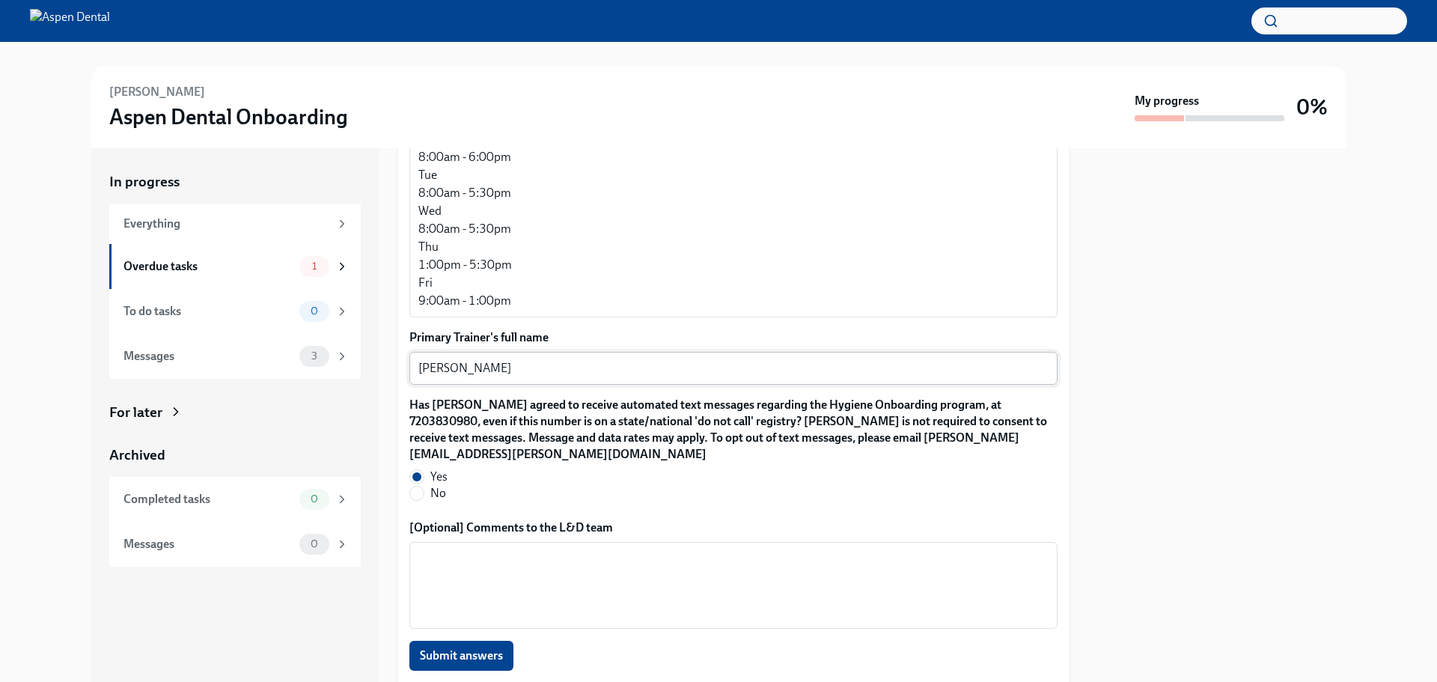
click at [473, 361] on textarea "[PERSON_NAME]" at bounding box center [733, 368] width 630 height 18
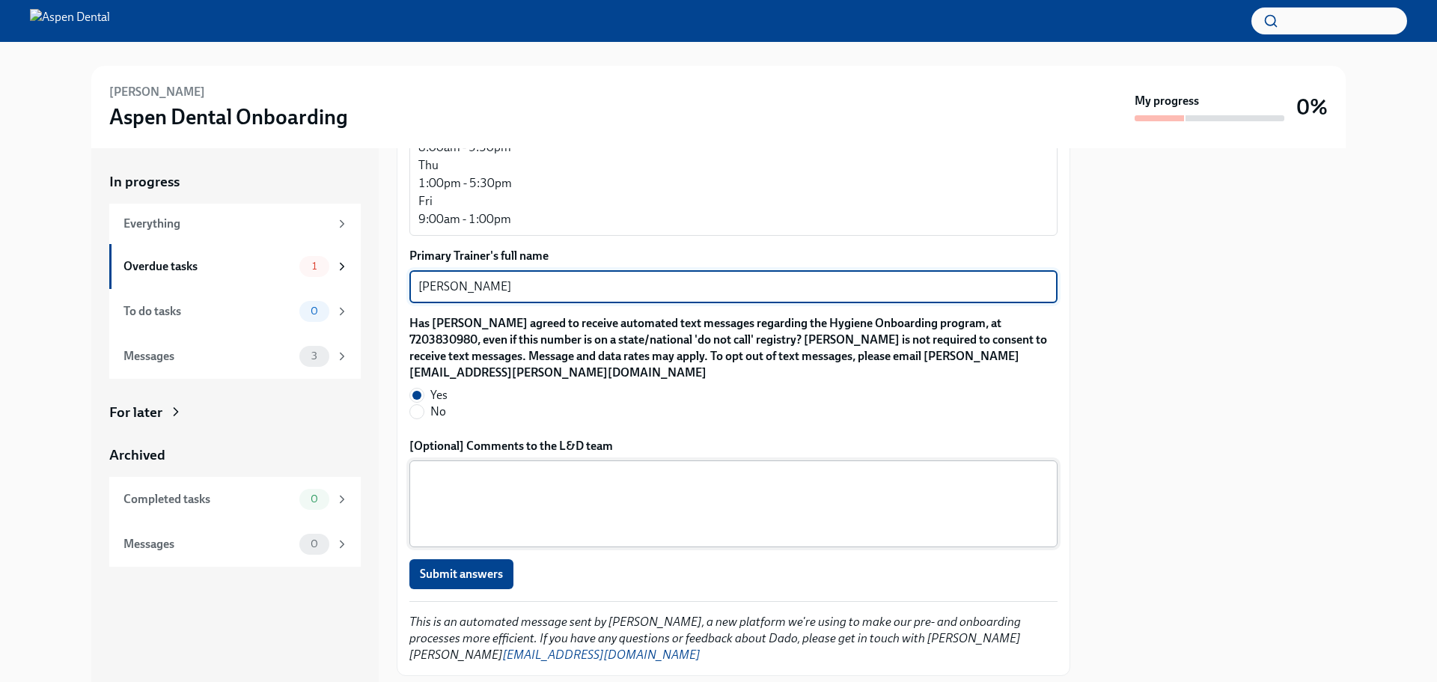
scroll to position [1395, 0]
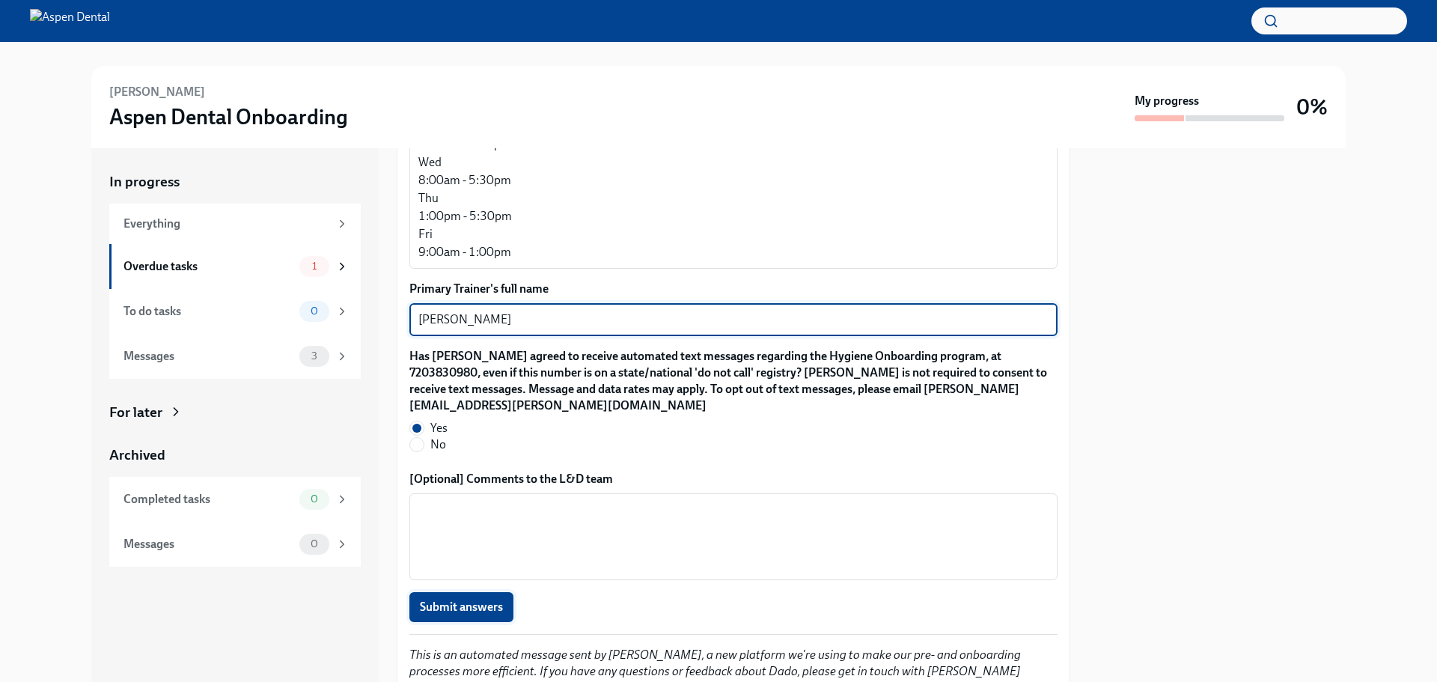
type textarea "[PERSON_NAME]"
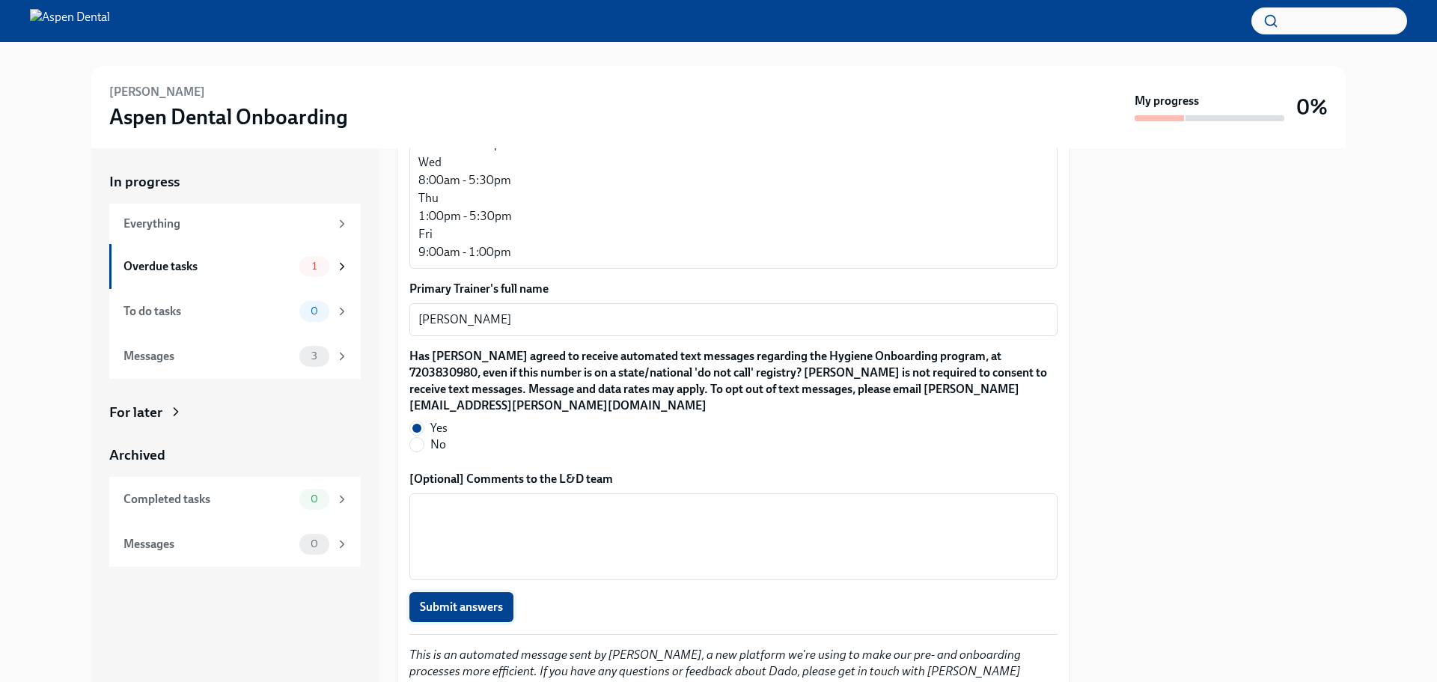
click at [462, 605] on span "Submit answers" at bounding box center [461, 606] width 83 height 15
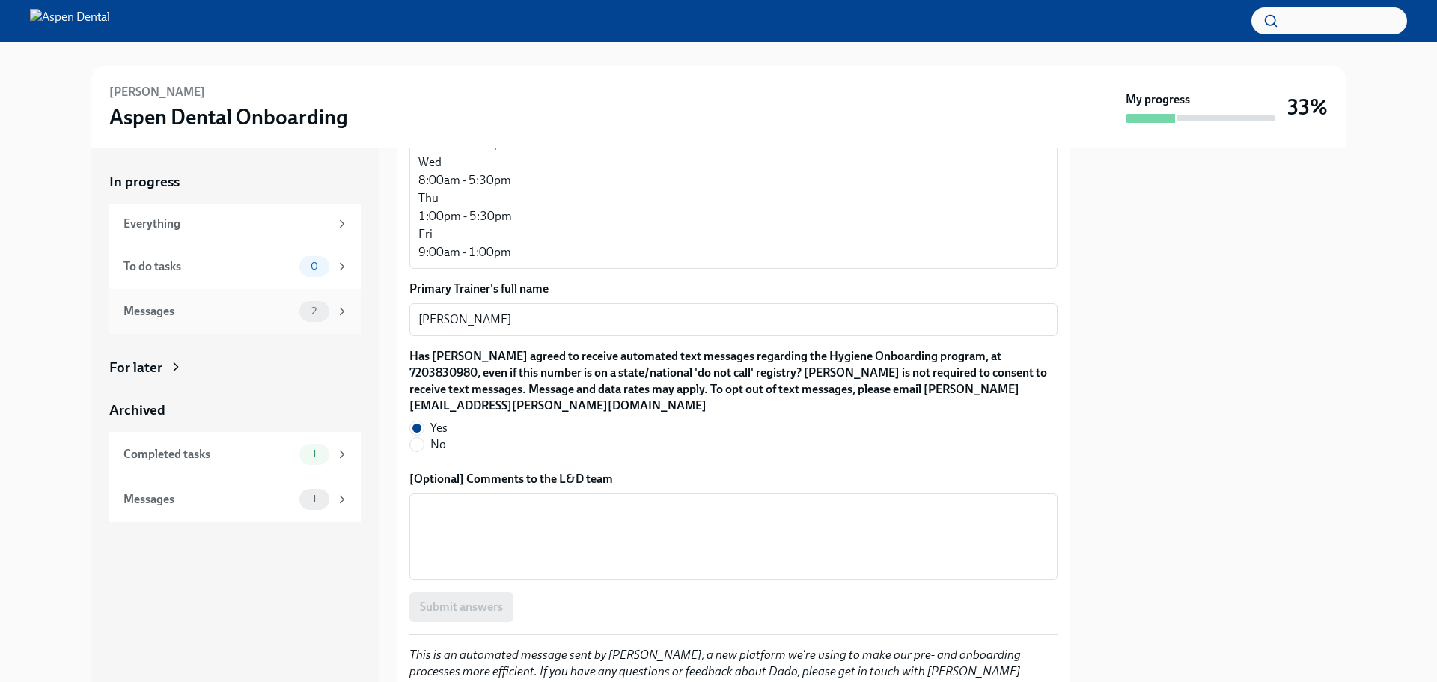
click at [317, 317] on span "2" at bounding box center [313, 310] width 23 height 11
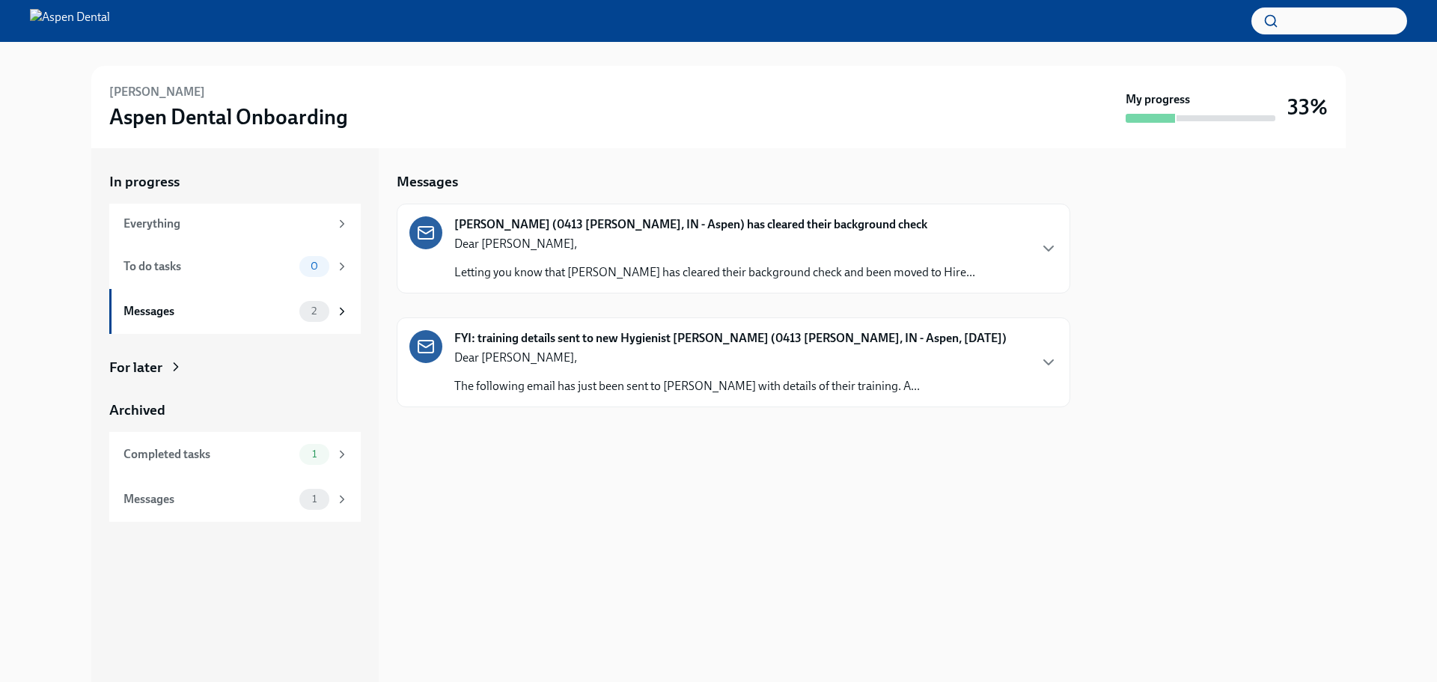
click at [872, 382] on p "The following email has just been sent to [PERSON_NAME] with details of their t…" at bounding box center [686, 386] width 465 height 16
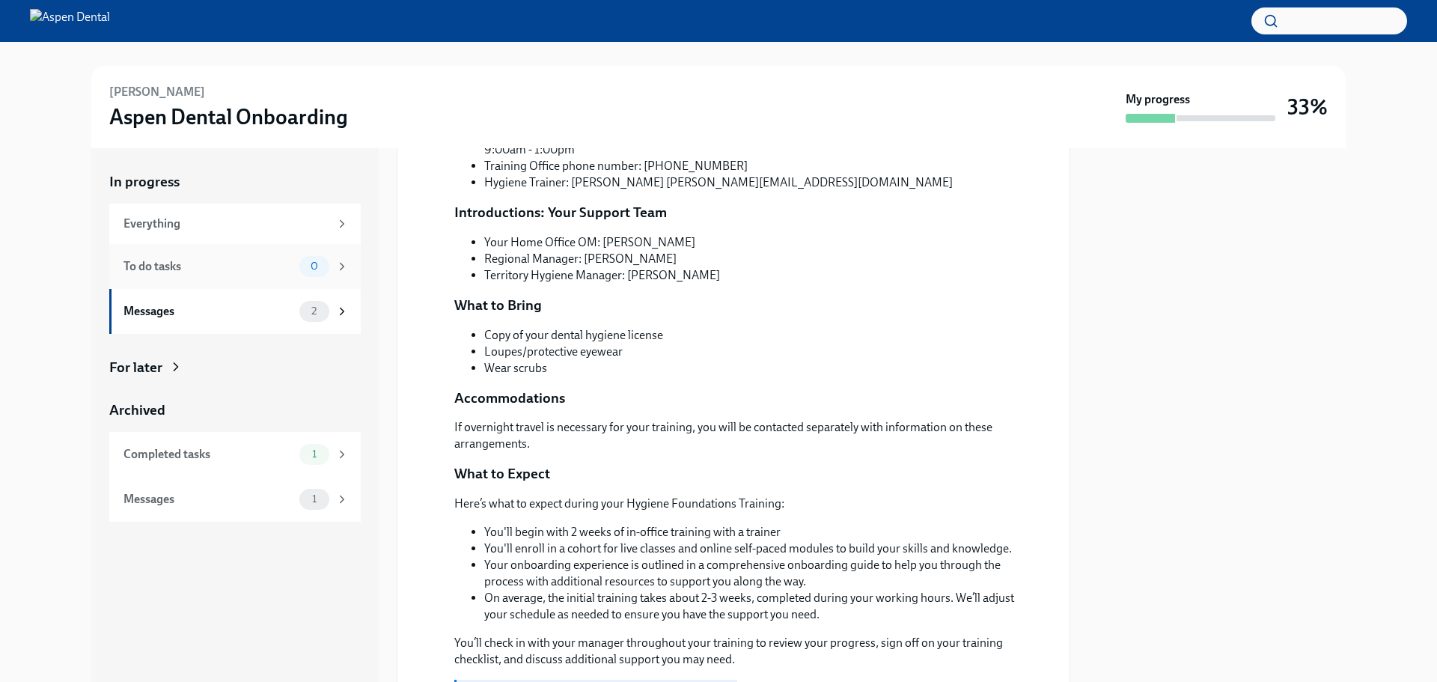
scroll to position [599, 0]
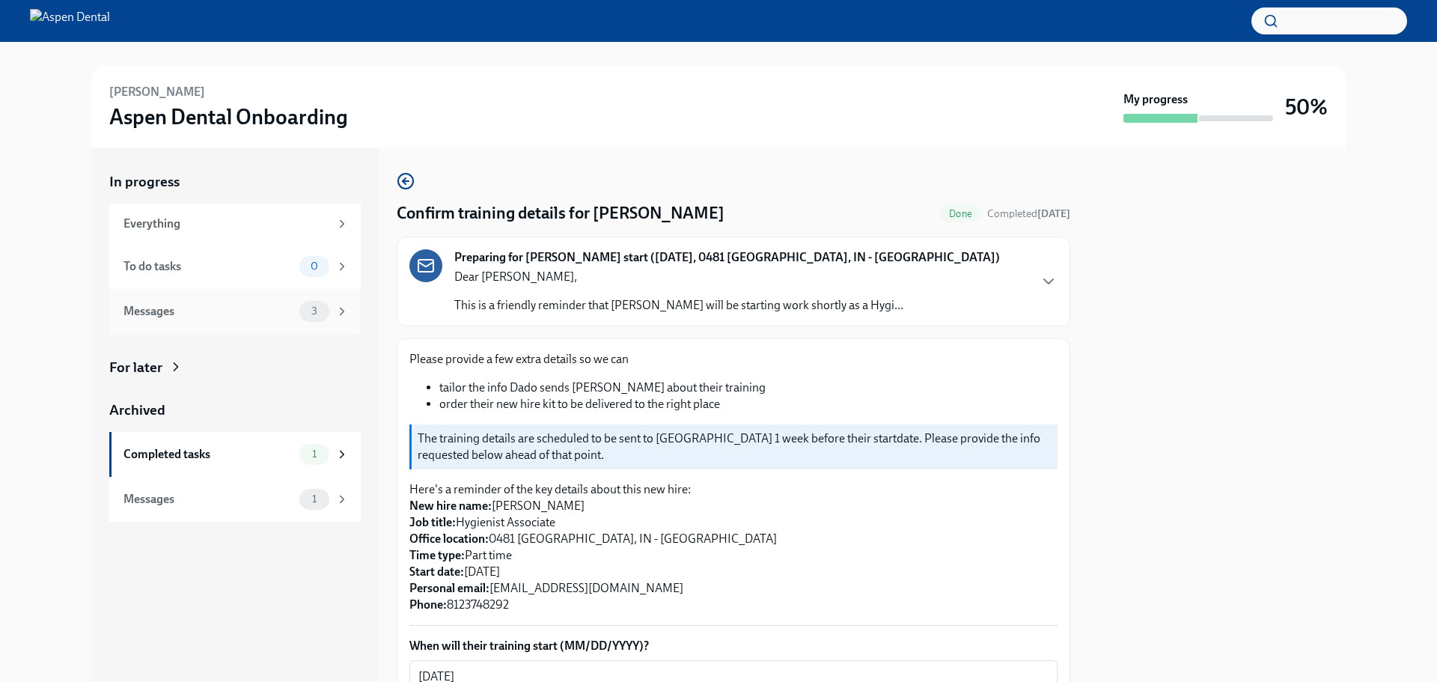
click at [326, 320] on div "3" at bounding box center [323, 311] width 49 height 21
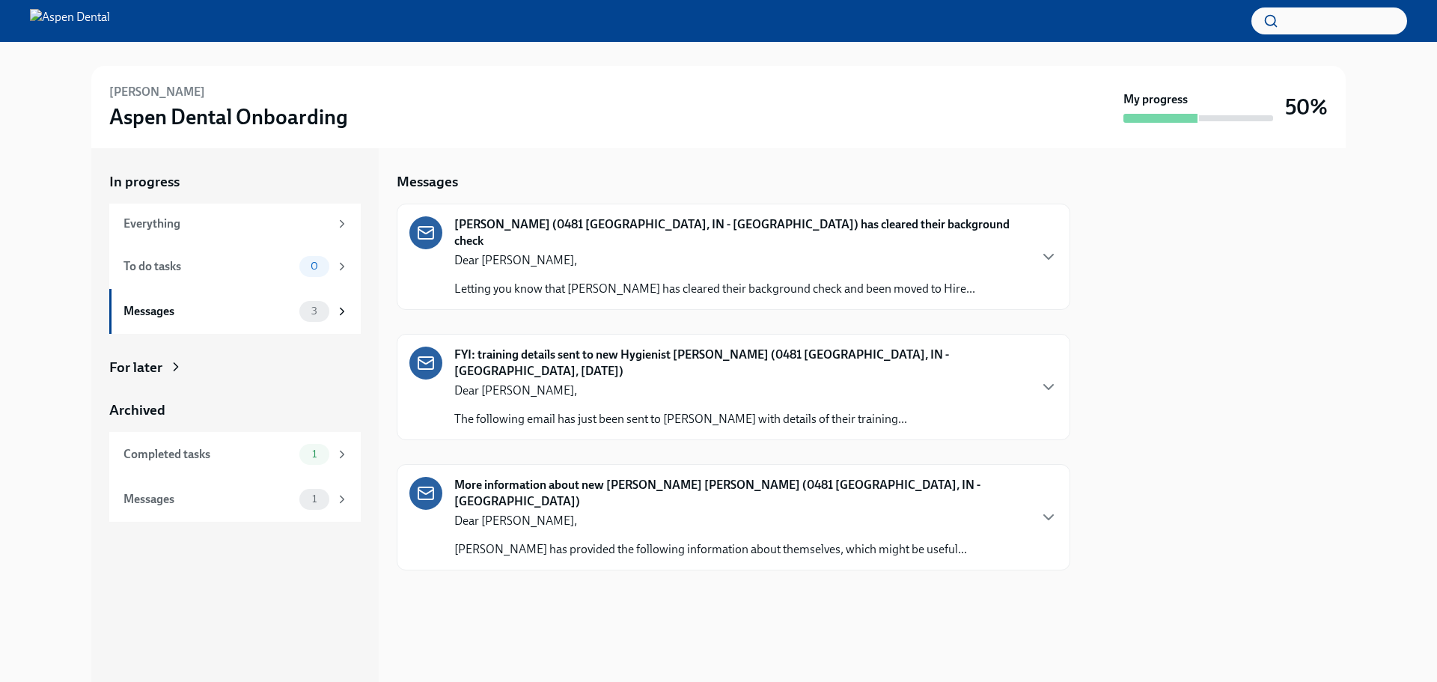
click at [575, 382] on p "Dear [PERSON_NAME]," at bounding box center [680, 390] width 453 height 16
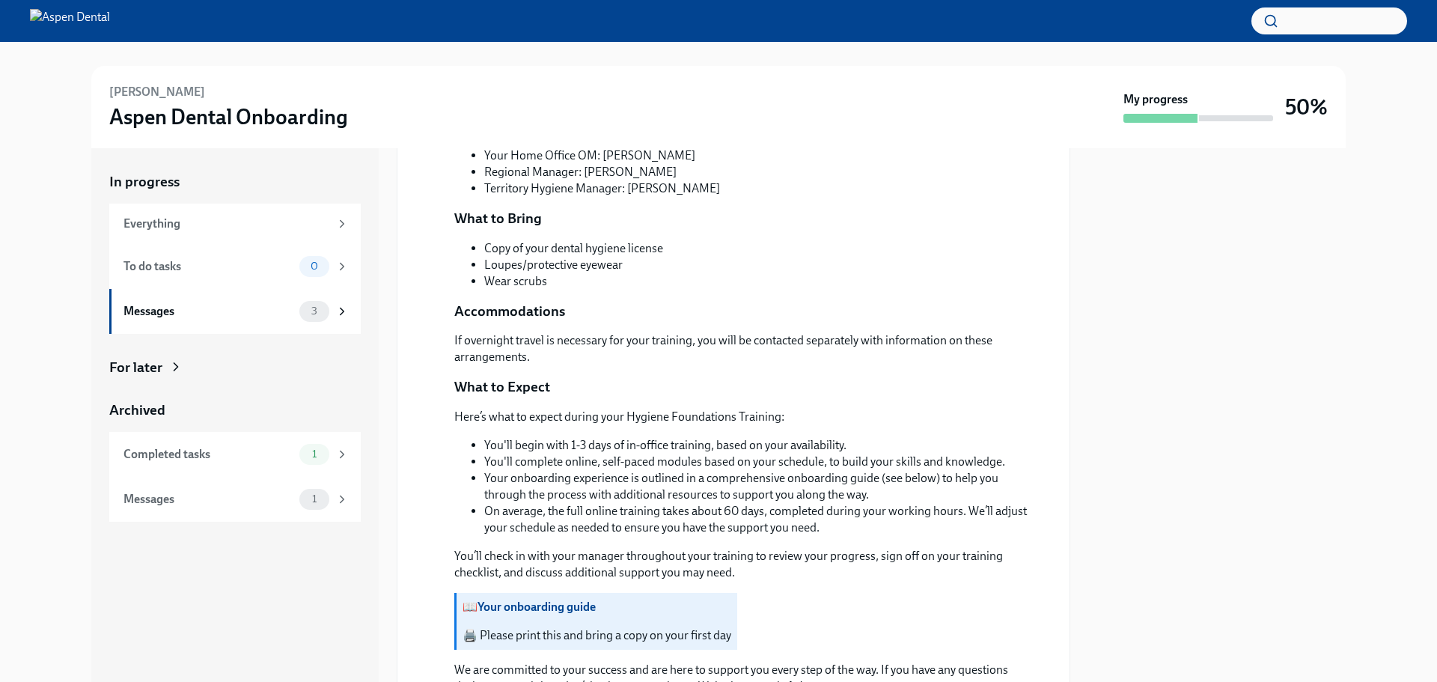
scroll to position [673, 0]
